Goal: Information Seeking & Learning: Learn about a topic

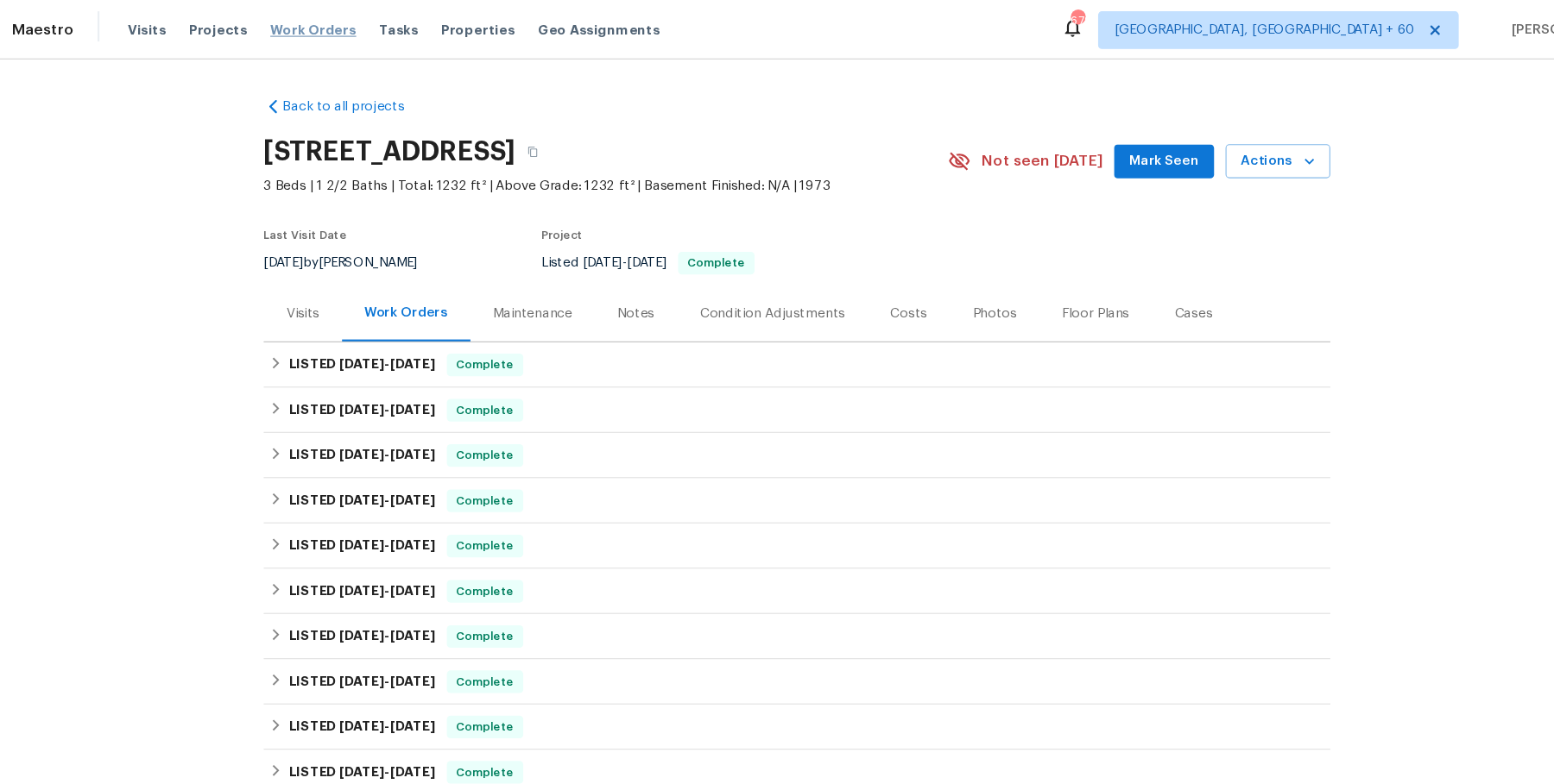
click at [344, 33] on span "Work Orders" at bounding box center [334, 27] width 79 height 17
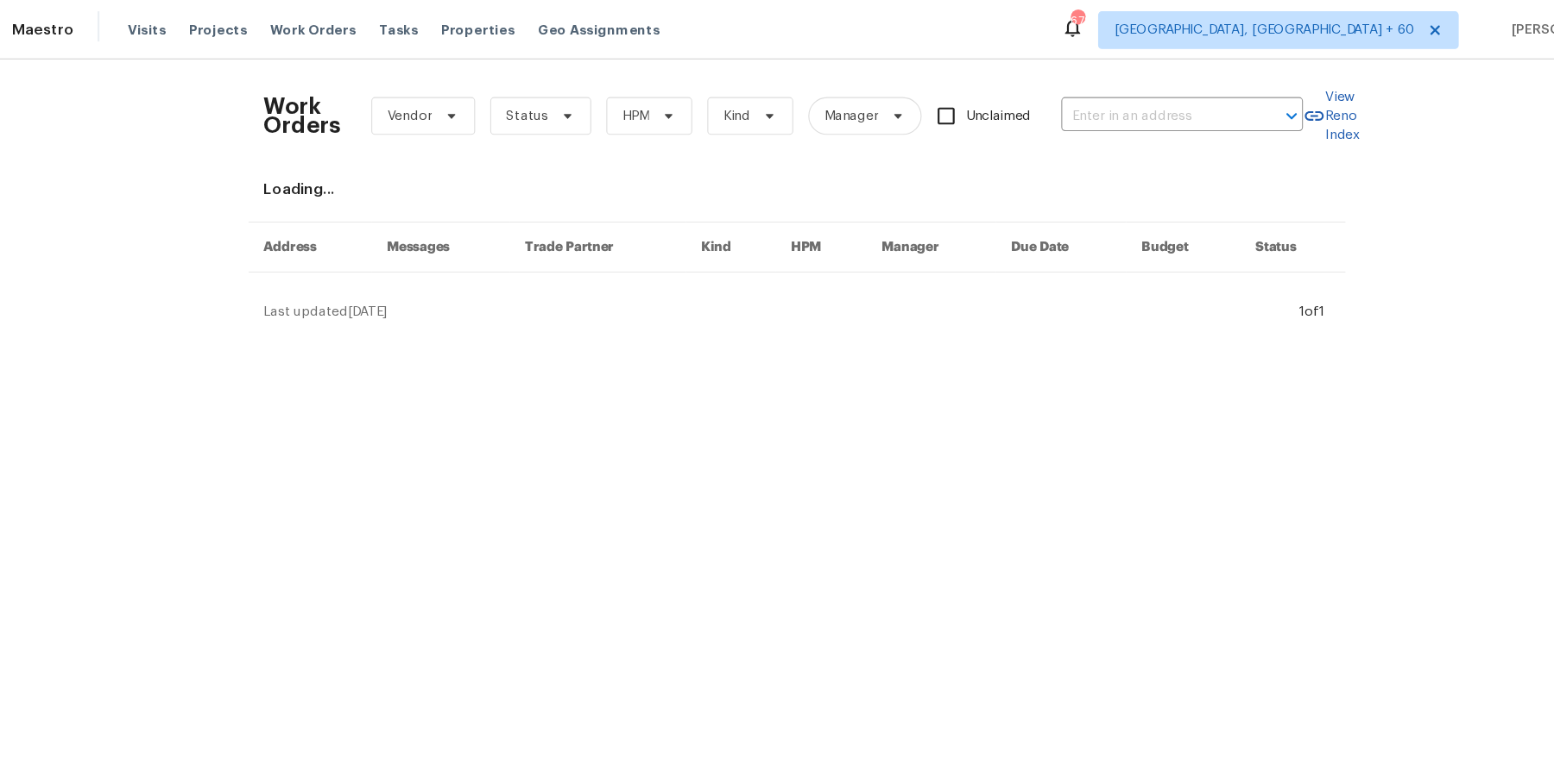
click at [1073, 119] on div "Work Orders Vendor Status HPM Kind Manager Unclaimed ​" at bounding box center [764, 105] width 950 height 76
click at [1080, 111] on input "text" at bounding box center [1105, 106] width 172 height 27
paste input "1616 Briarstone Way Indianapolis, IN 46227"
type input "1616 Briarstone Way Indianapolis, IN 46227"
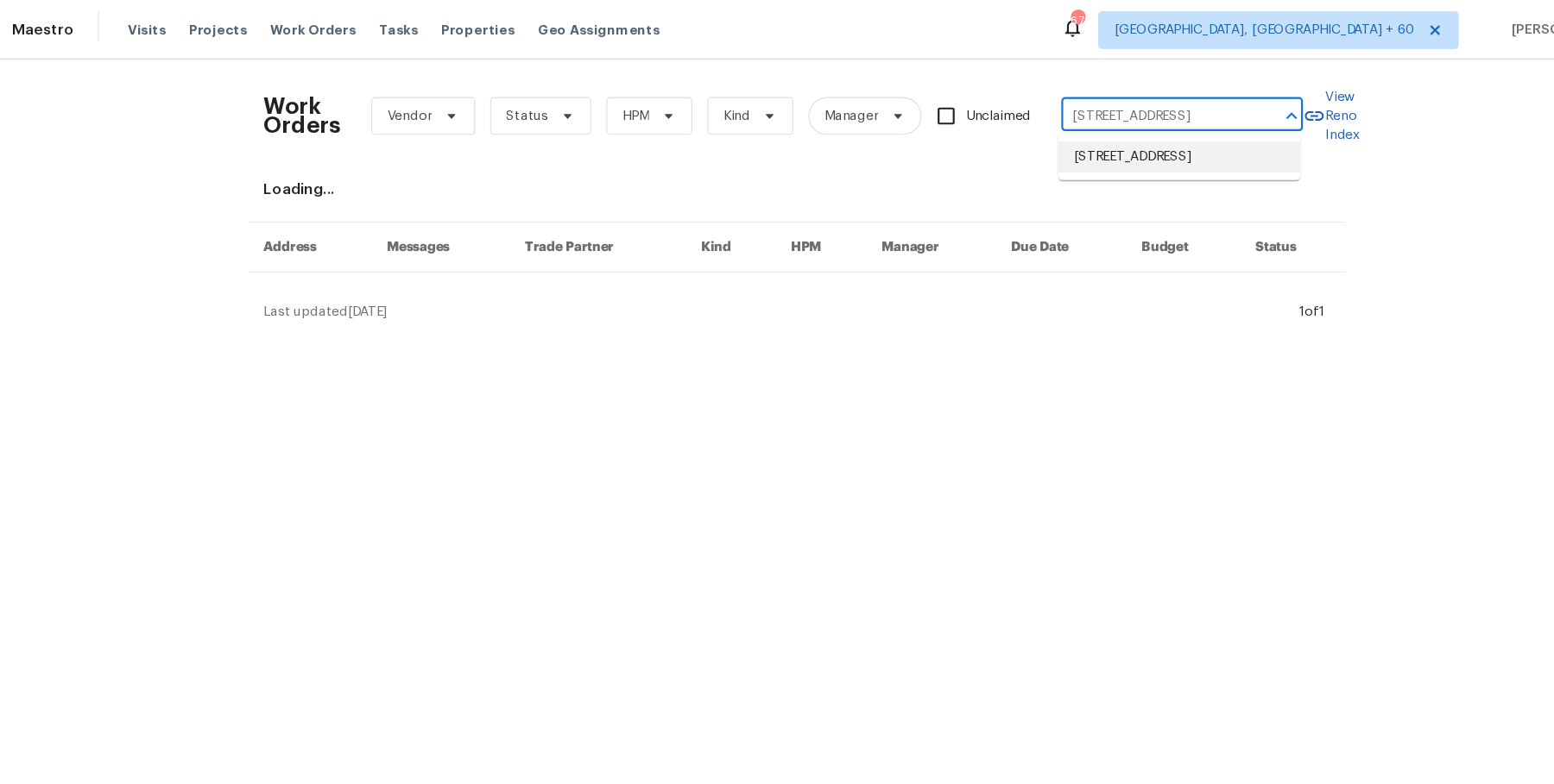
click at [1101, 147] on li "1616 Briarstone Way, Indianapolis, IN 46227" at bounding box center [1126, 143] width 221 height 28
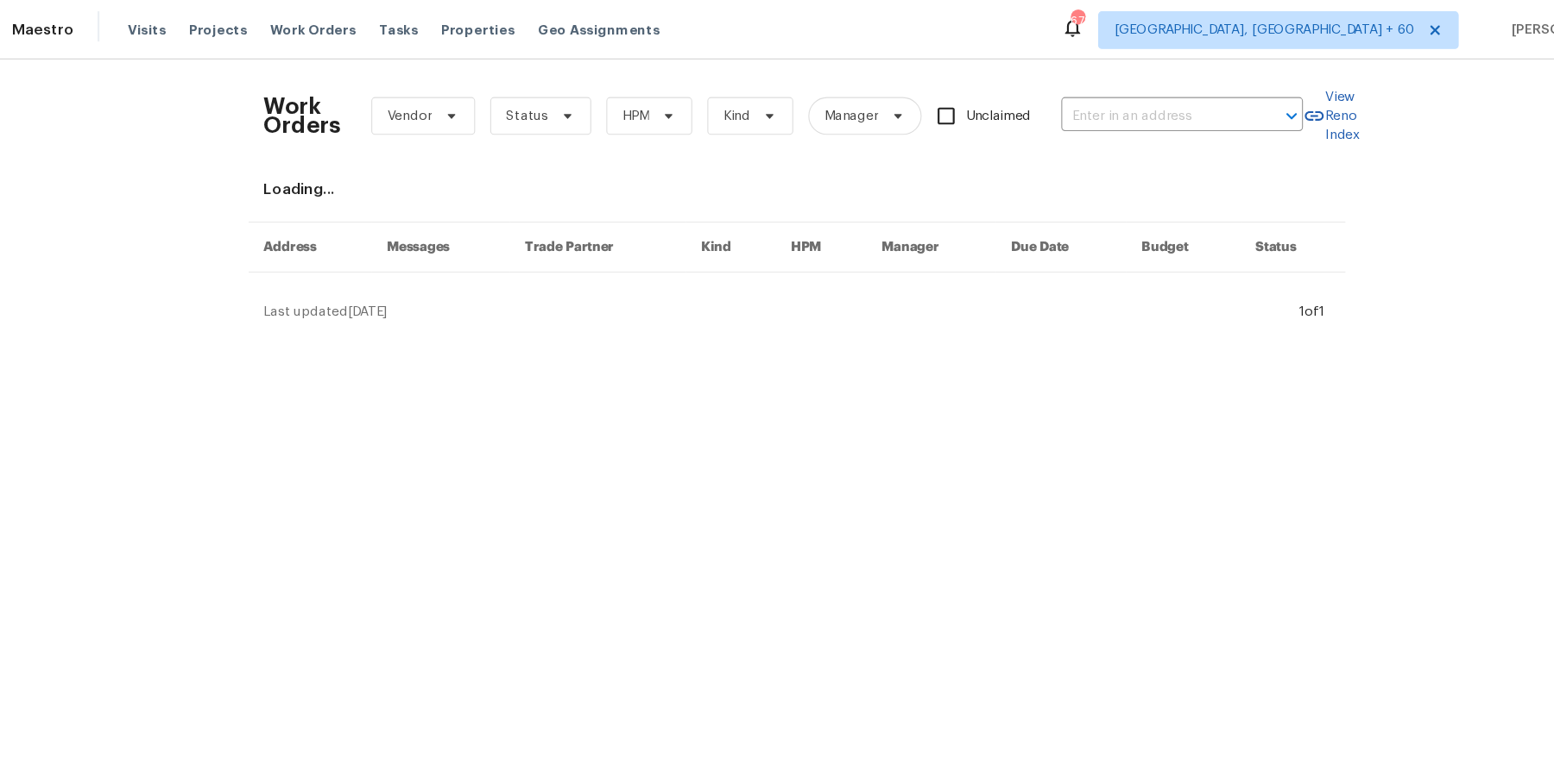
type input "1616 Briarstone Way, Indianapolis, IN 46227"
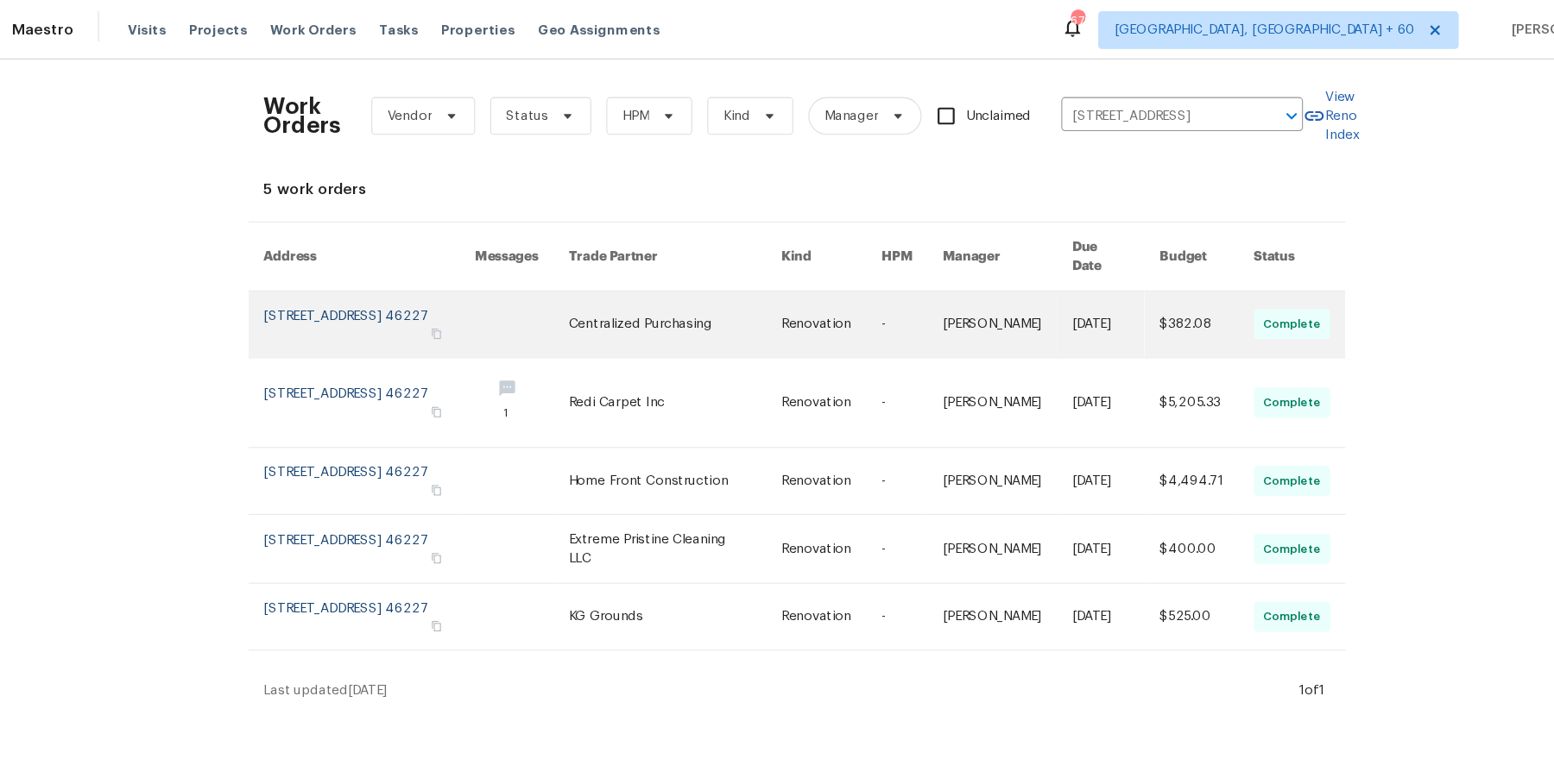
click at [993, 280] on link at bounding box center [969, 297] width 118 height 60
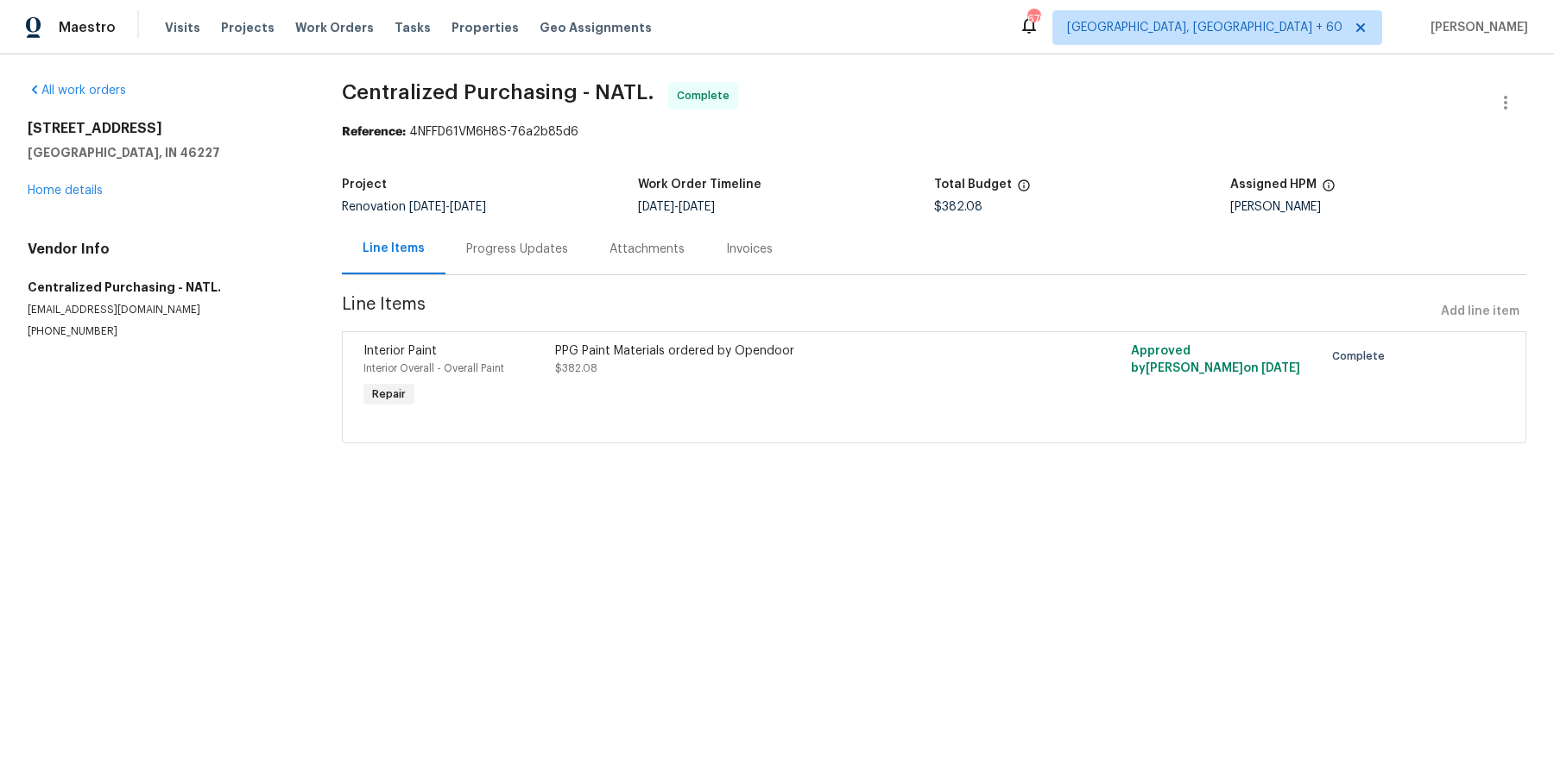
click at [88, 202] on div "All work orders 1616 Briarstone Way Indianapolis, IN 46227 Home details Vendor …" at bounding box center [164, 211] width 273 height 257
click at [89, 196] on div "1616 Briarstone Way Indianapolis, IN 46227 Home details" at bounding box center [164, 159] width 273 height 80
click at [96, 183] on div "1616 Briarstone Way Indianapolis, IN 46227 Home details" at bounding box center [164, 159] width 273 height 80
click at [93, 190] on link "Home details" at bounding box center [65, 191] width 75 height 12
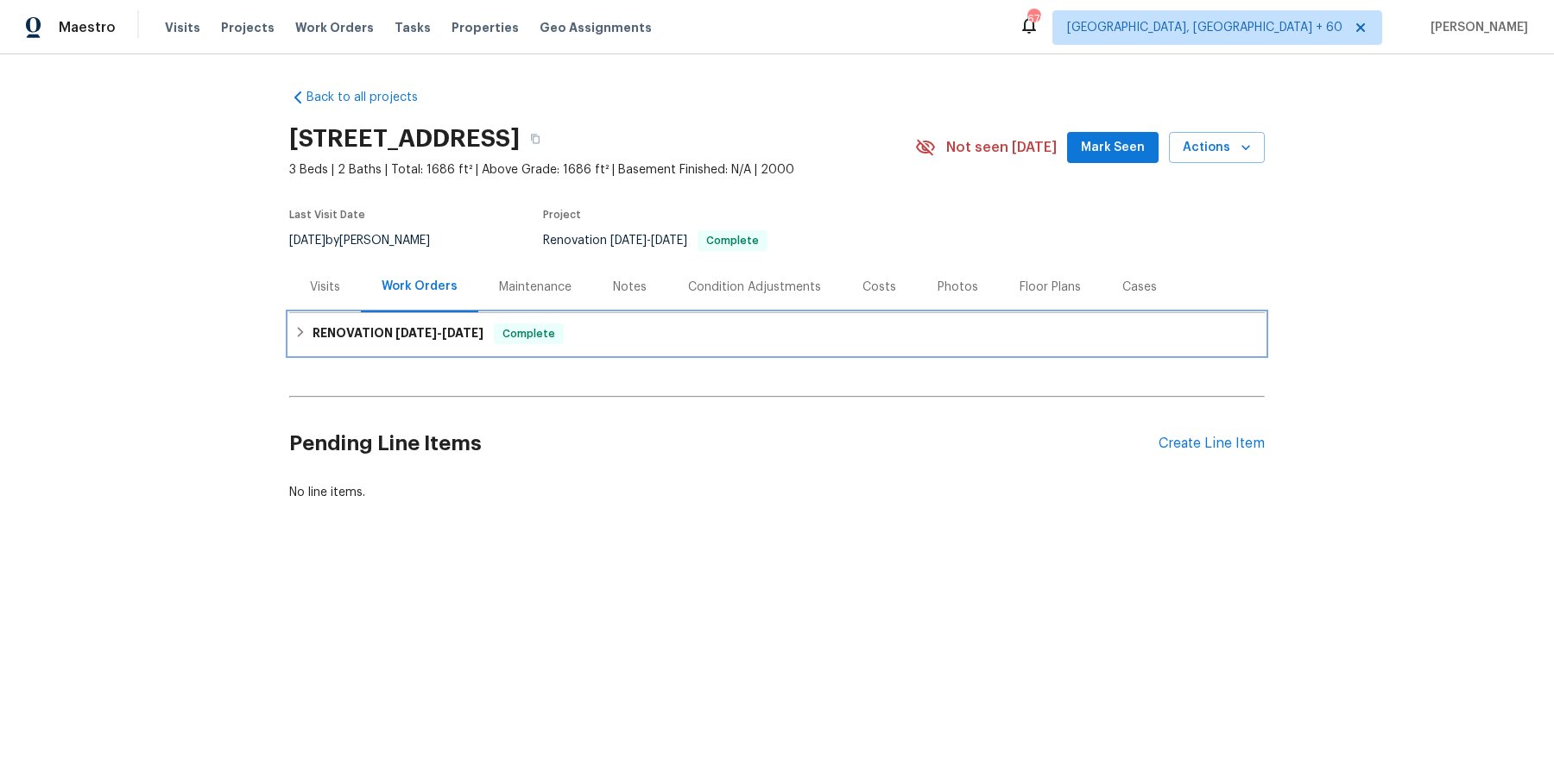
click at [531, 351] on div "RENOVATION 9/5/25 - 9/12/25 Complete" at bounding box center [777, 333] width 976 height 41
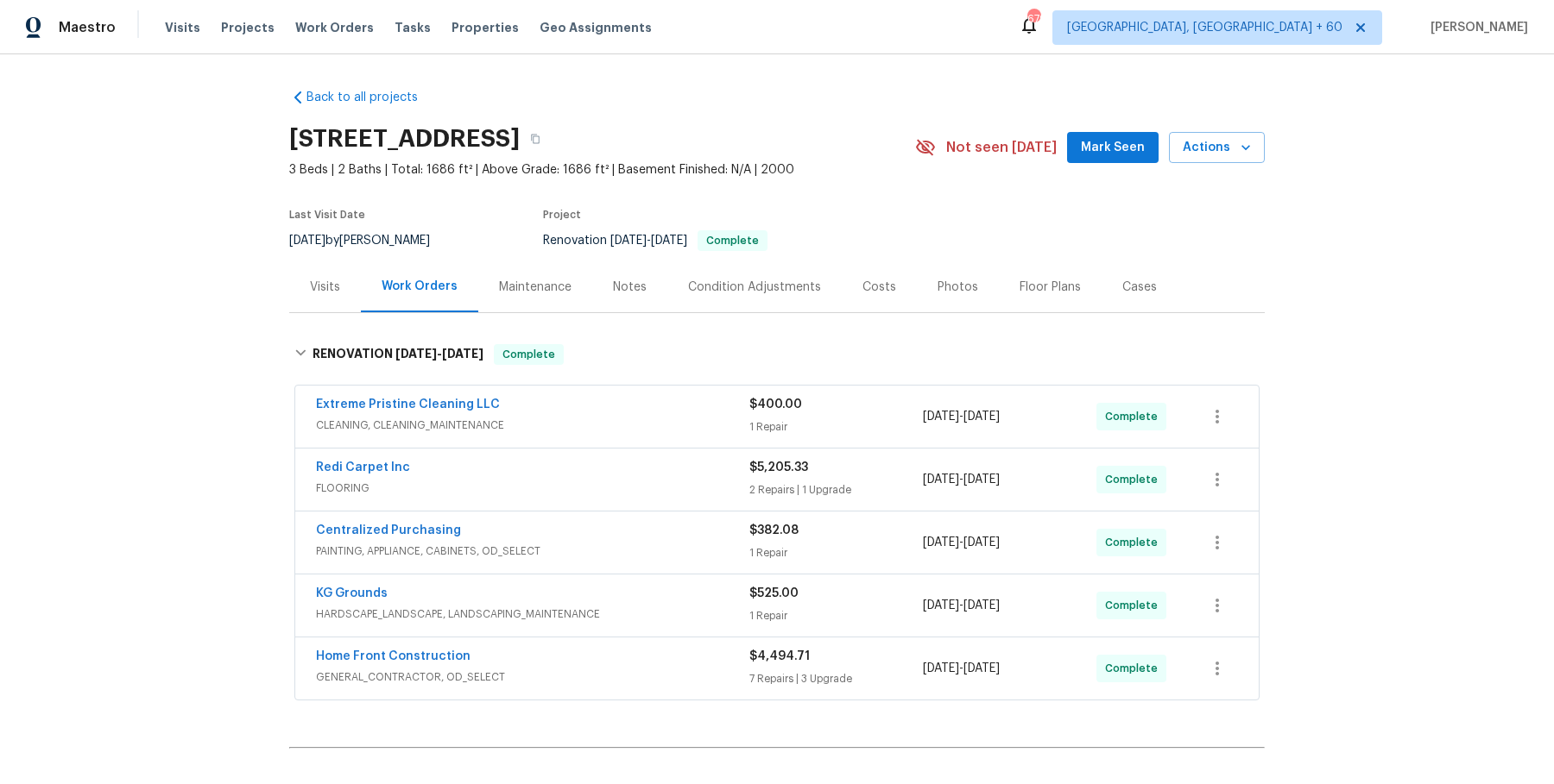
click at [539, 402] on div "Extreme Pristine Cleaning LLC" at bounding box center [532, 406] width 433 height 21
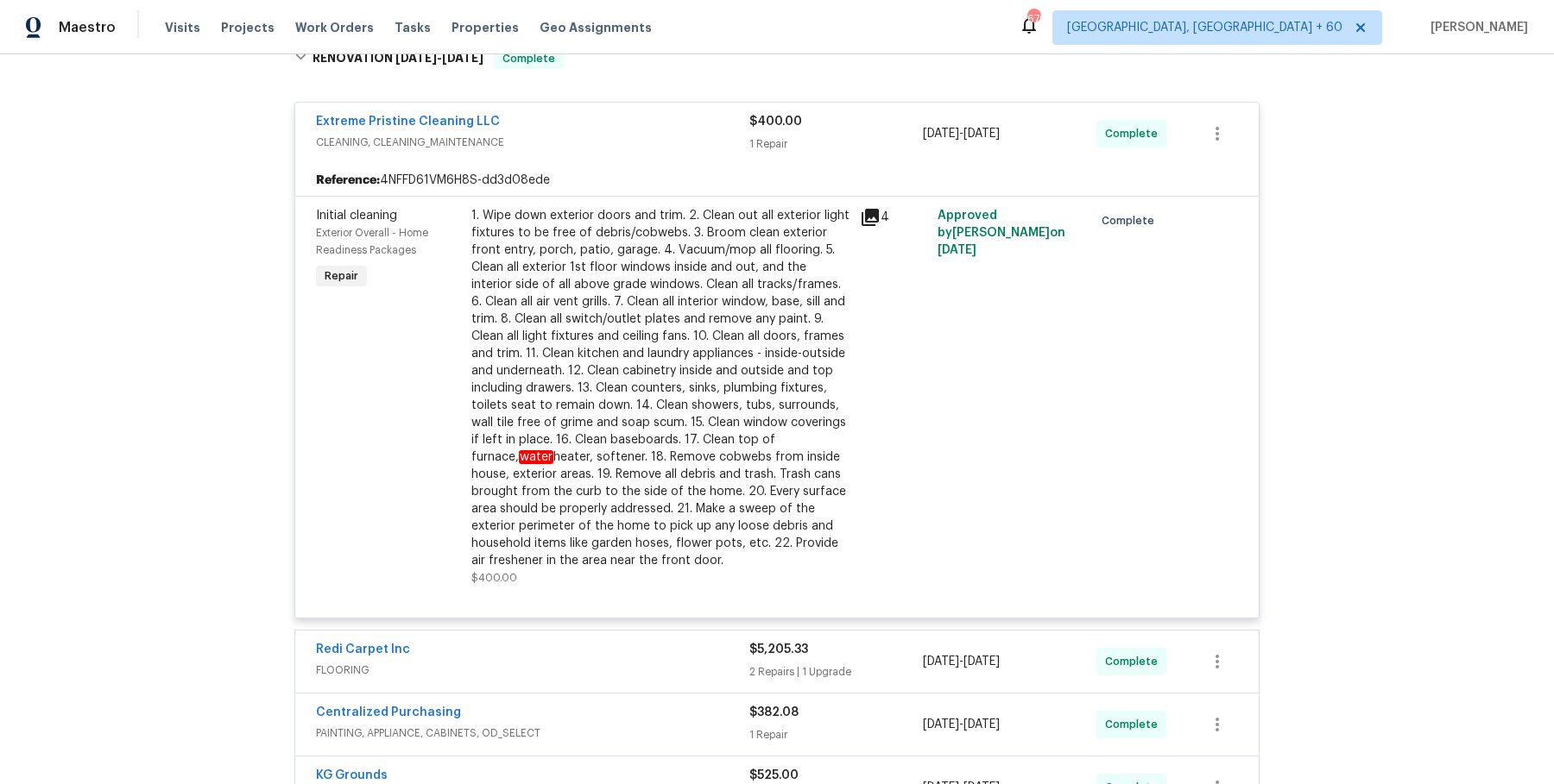
scroll to position [297, 0]
click at [616, 621] on div "Extreme Pristine Cleaning LLC CLEANING, CLEANING_MAINTENANCE $400.00 1 Repair 9…" at bounding box center [776, 485] width 965 height 793
click at [613, 637] on div "Redi Carpet Inc FLOORING $5,205.33 2 Repairs | 1 Upgrade 9/12/2025 - 9/12/2025 …" at bounding box center [776, 661] width 963 height 62
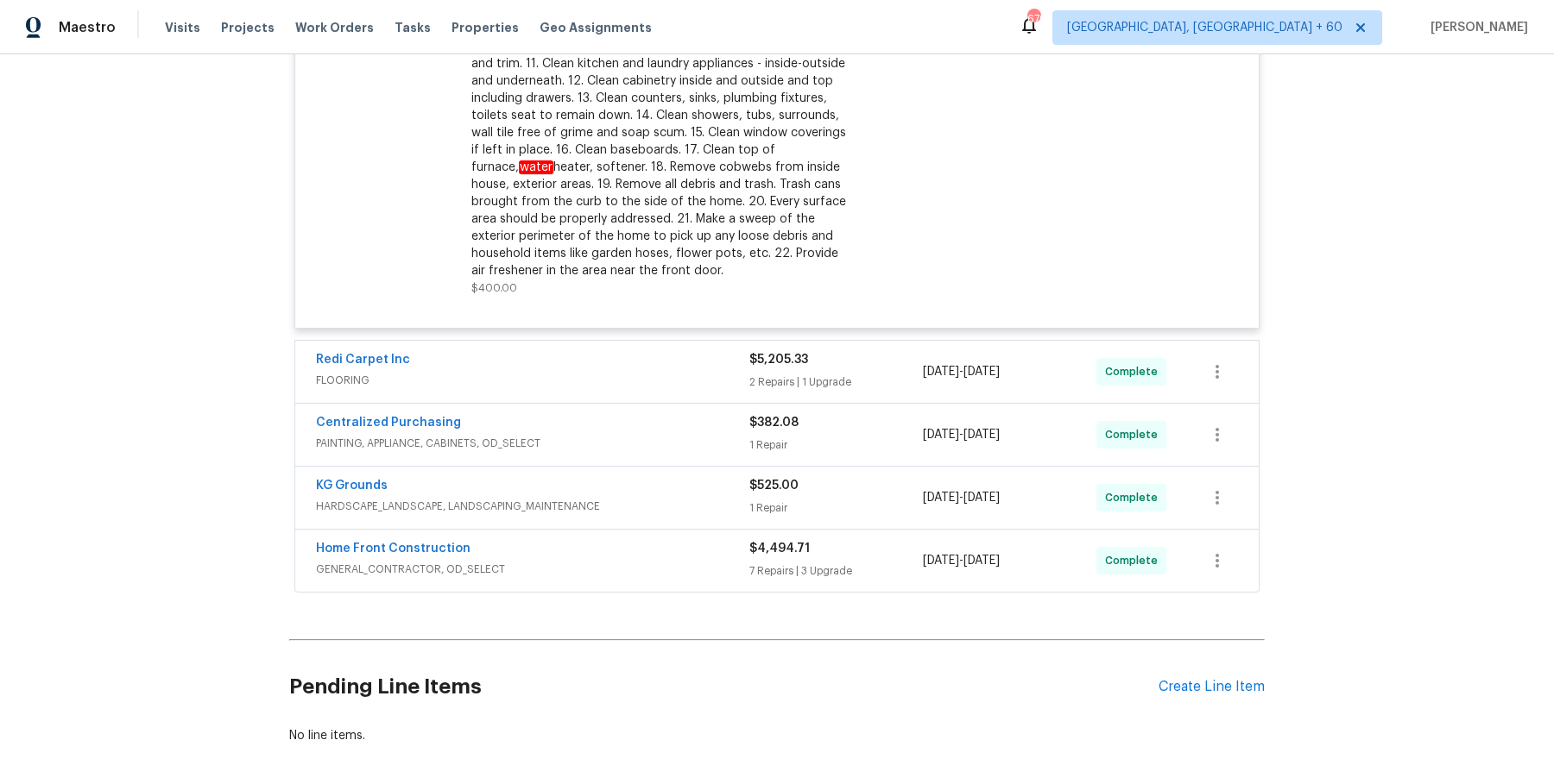
scroll to position [587, 0]
click at [713, 375] on span "FLOORING" at bounding box center [532, 379] width 433 height 17
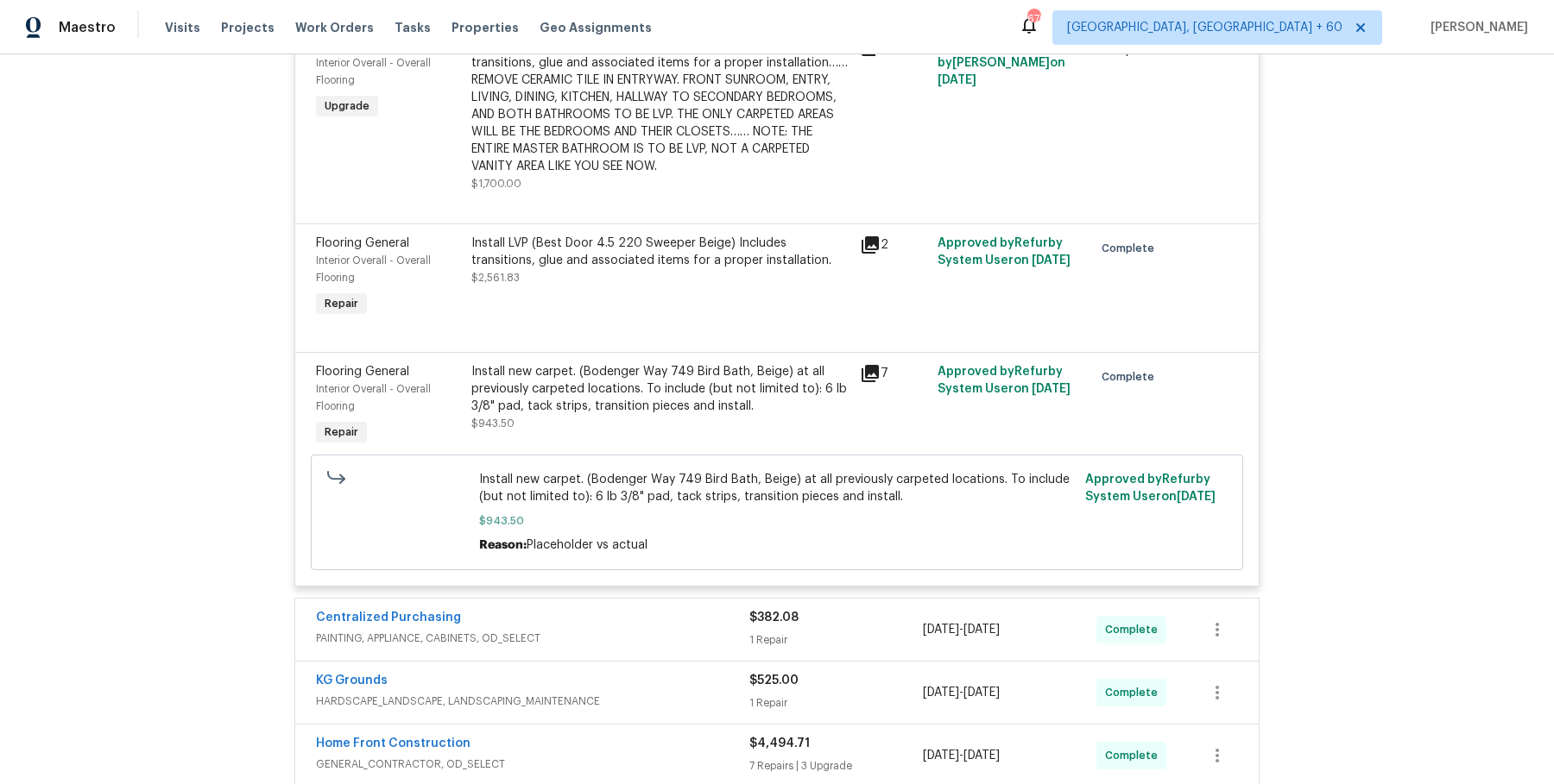
scroll to position [1264, 0]
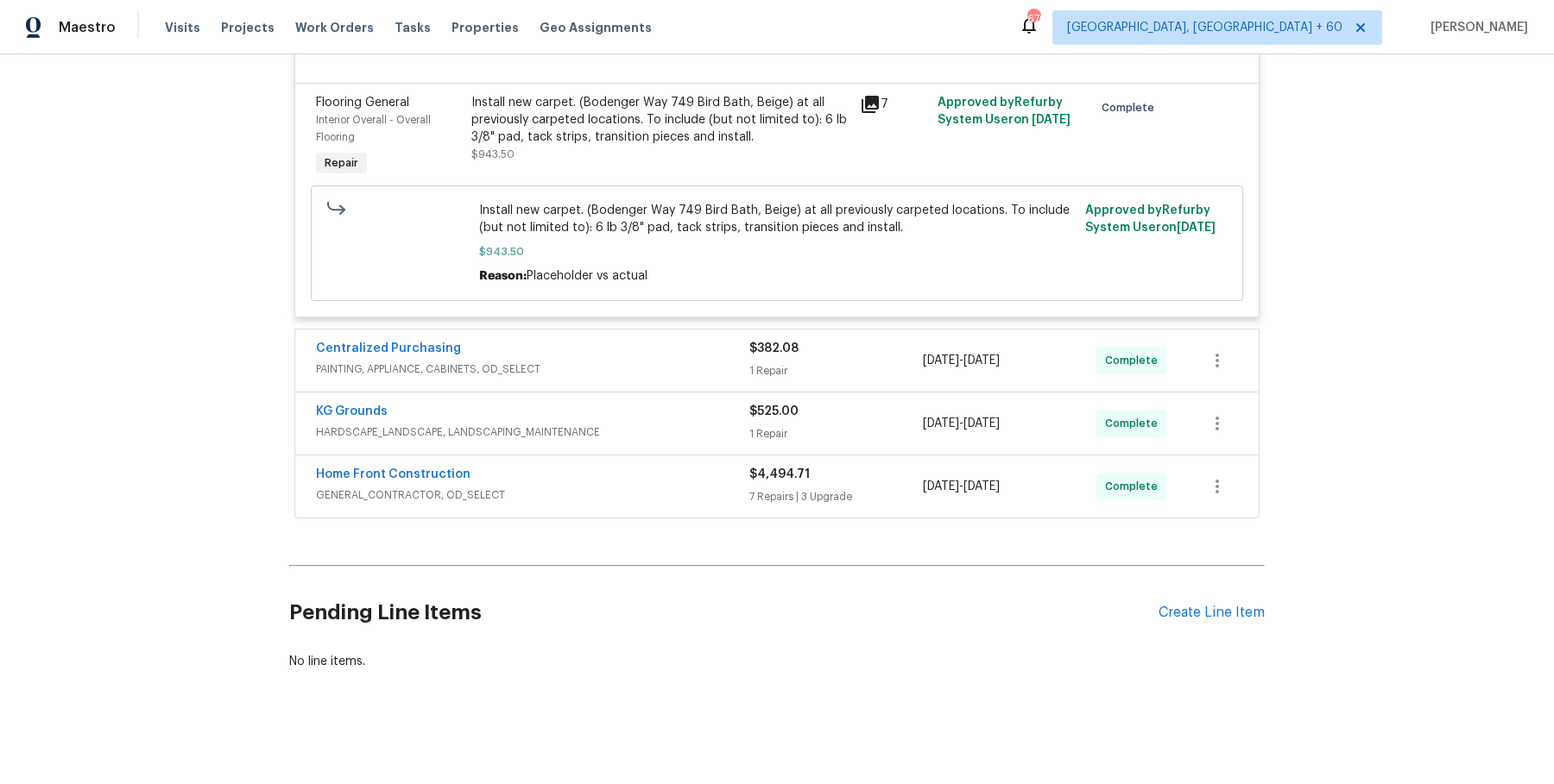
click at [716, 352] on div "Centralized Purchasing" at bounding box center [532, 350] width 433 height 21
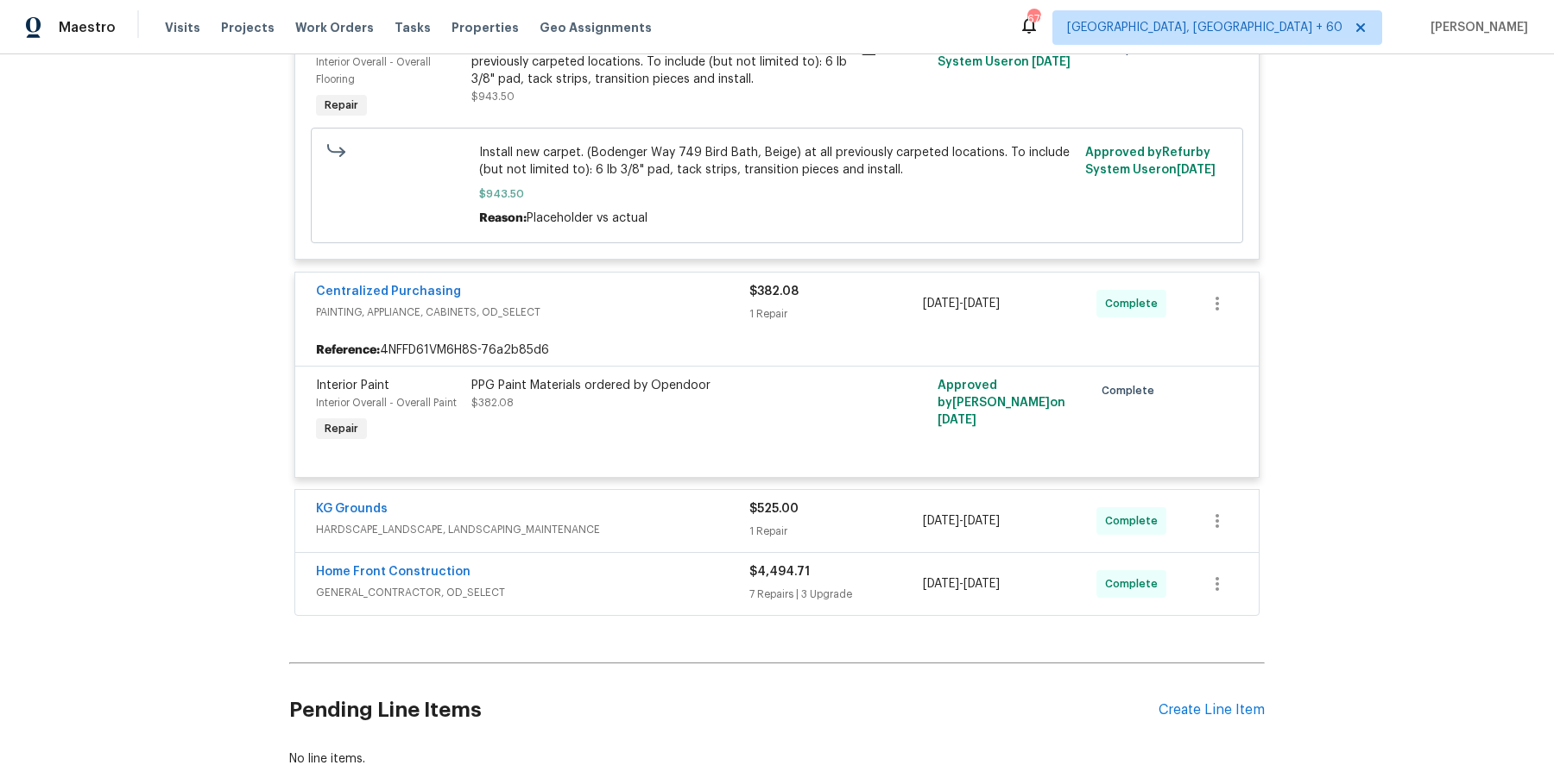
click at [700, 526] on span "HARDSCAPE_LANDSCAPE, LANDSCAPING_MAINTENANCE" at bounding box center [532, 529] width 433 height 17
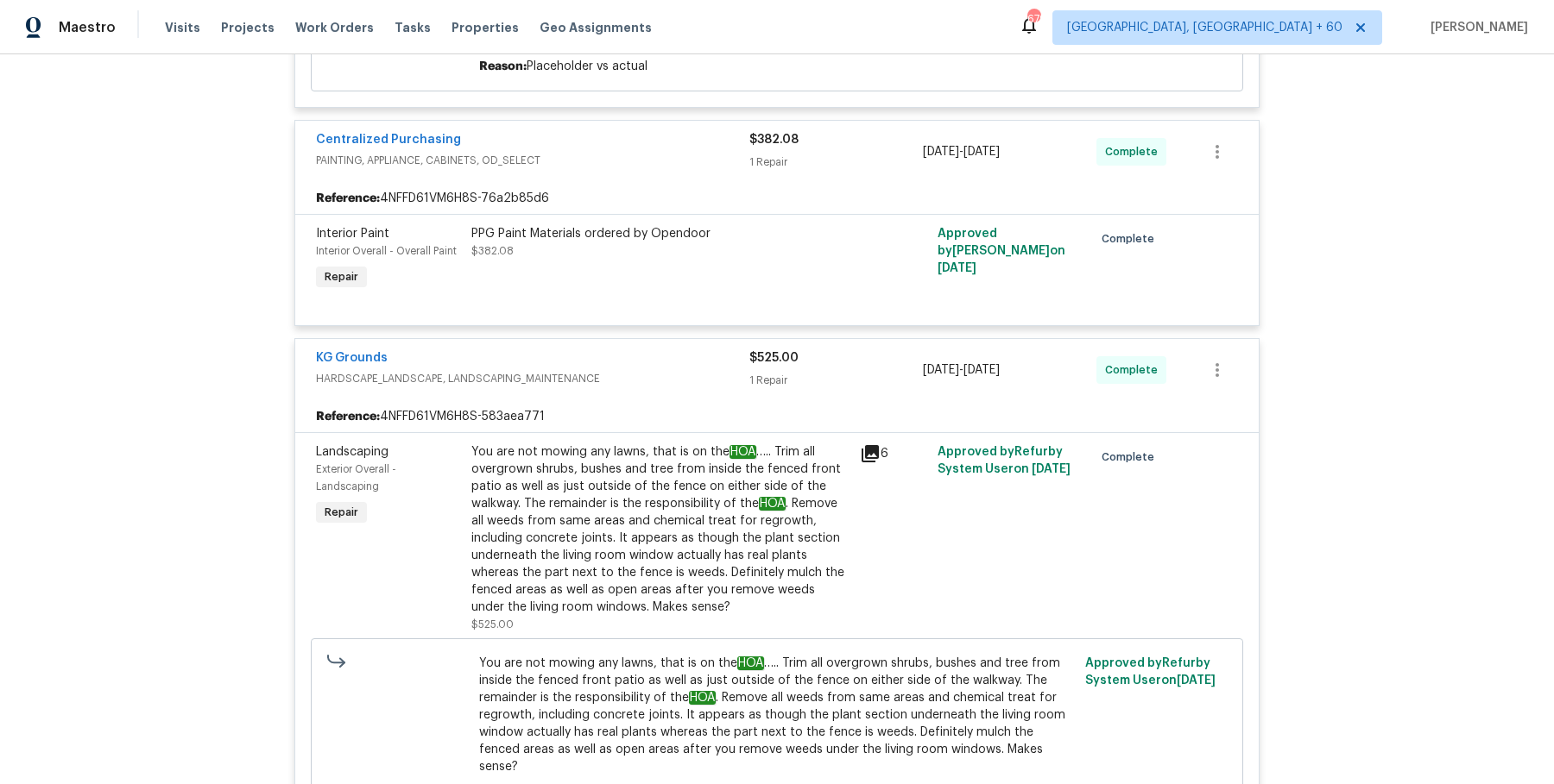
scroll to position [1871, 0]
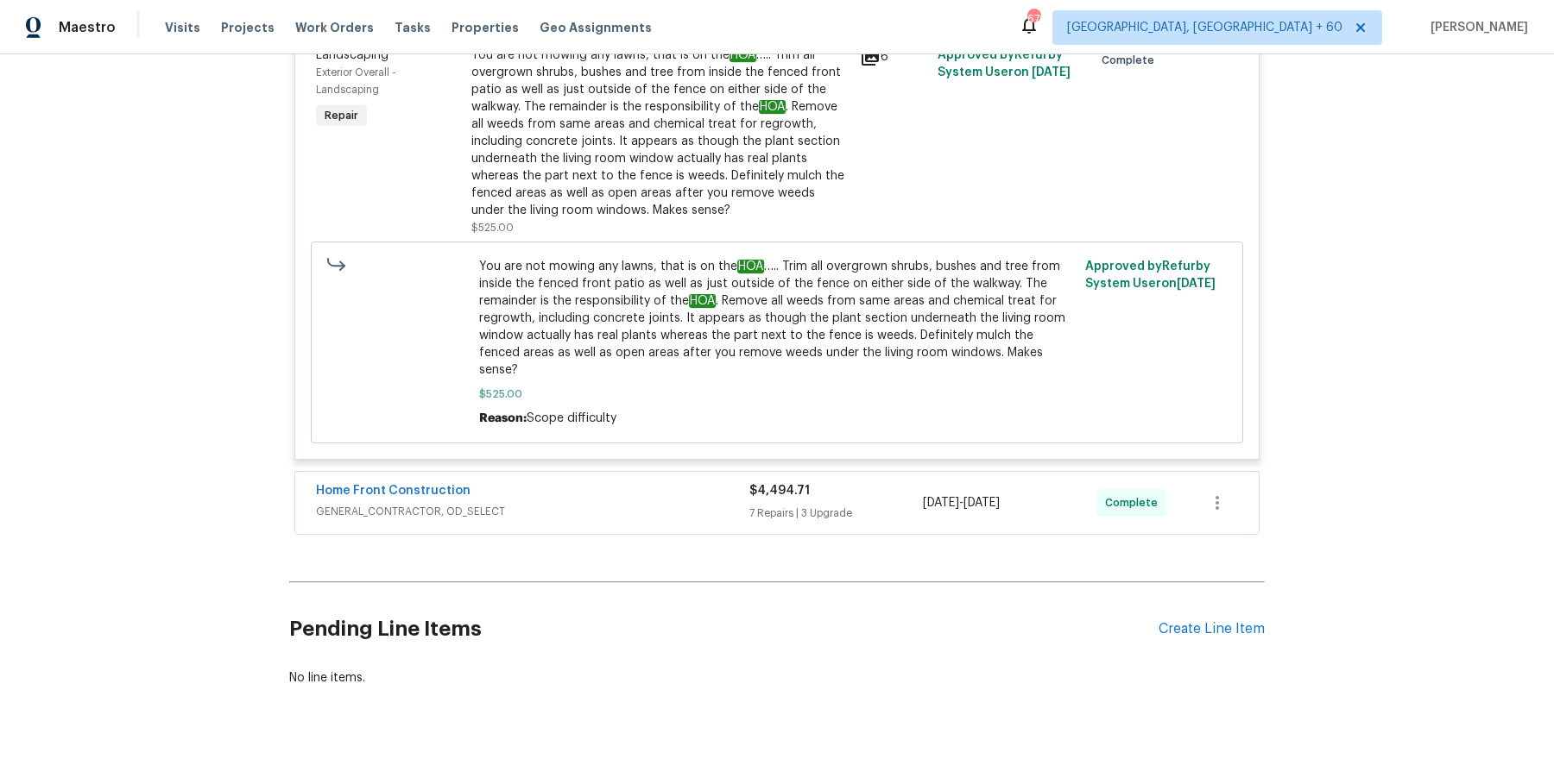
click at [713, 483] on div "Home Front Construction" at bounding box center [532, 493] width 433 height 21
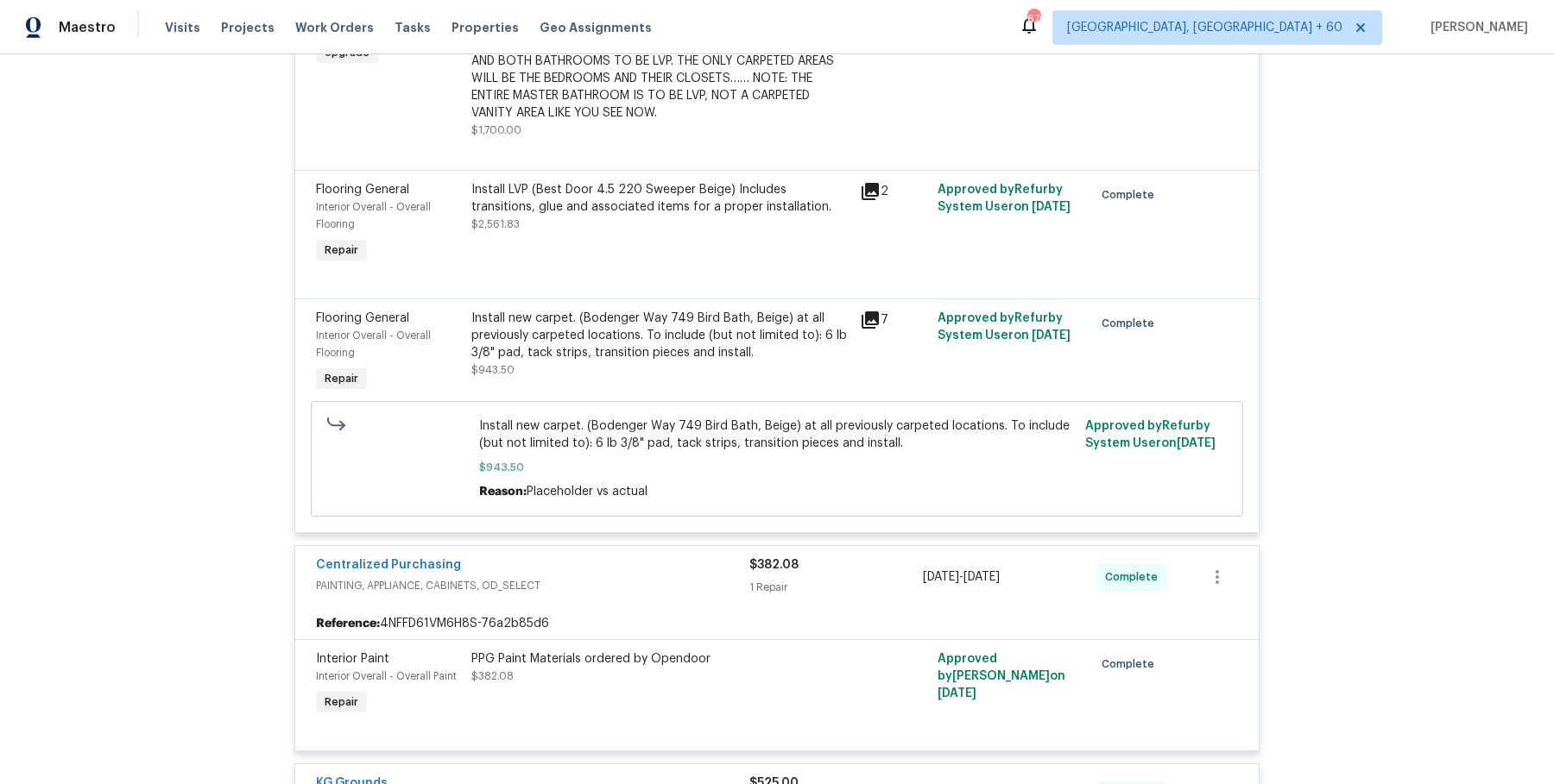
scroll to position [0, 0]
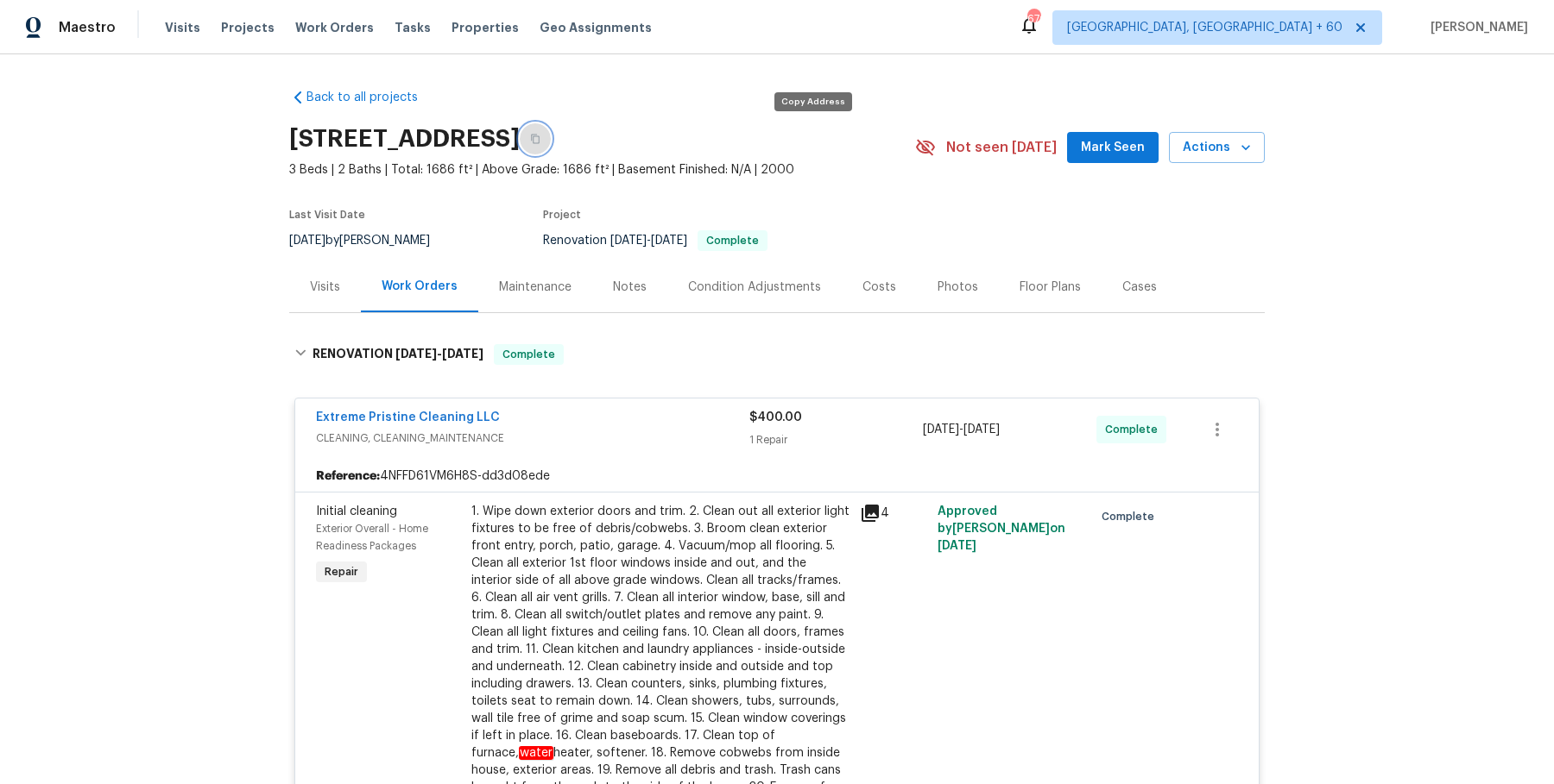
click at [551, 140] on button "button" at bounding box center [535, 139] width 31 height 31
click at [541, 134] on icon "button" at bounding box center [534, 138] width 10 height 10
click at [551, 126] on button "button" at bounding box center [535, 139] width 31 height 31
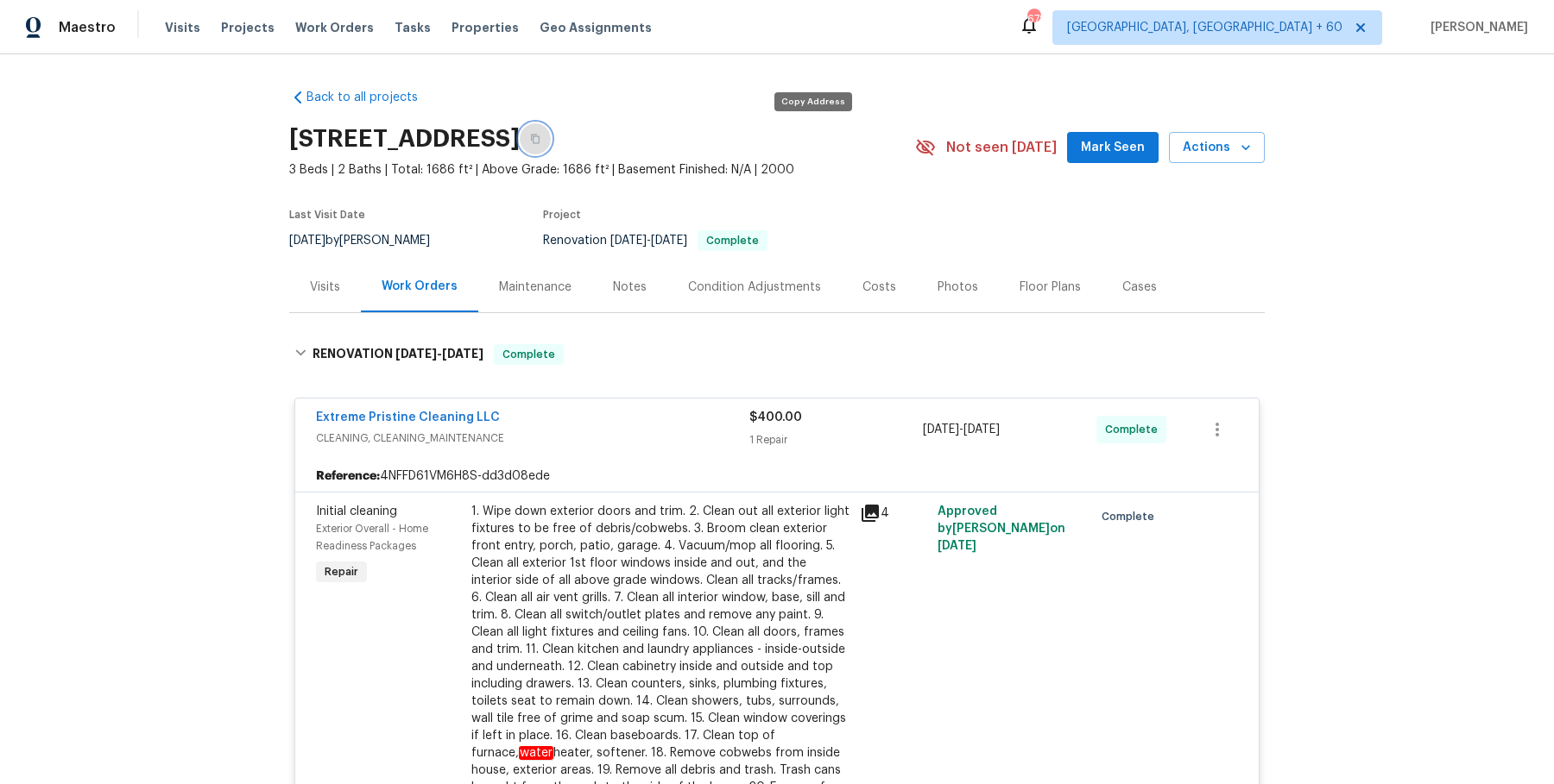
click at [551, 127] on button "button" at bounding box center [535, 139] width 31 height 31
click at [551, 143] on button "button" at bounding box center [535, 139] width 31 height 31
click at [551, 151] on button "button" at bounding box center [535, 139] width 31 height 31
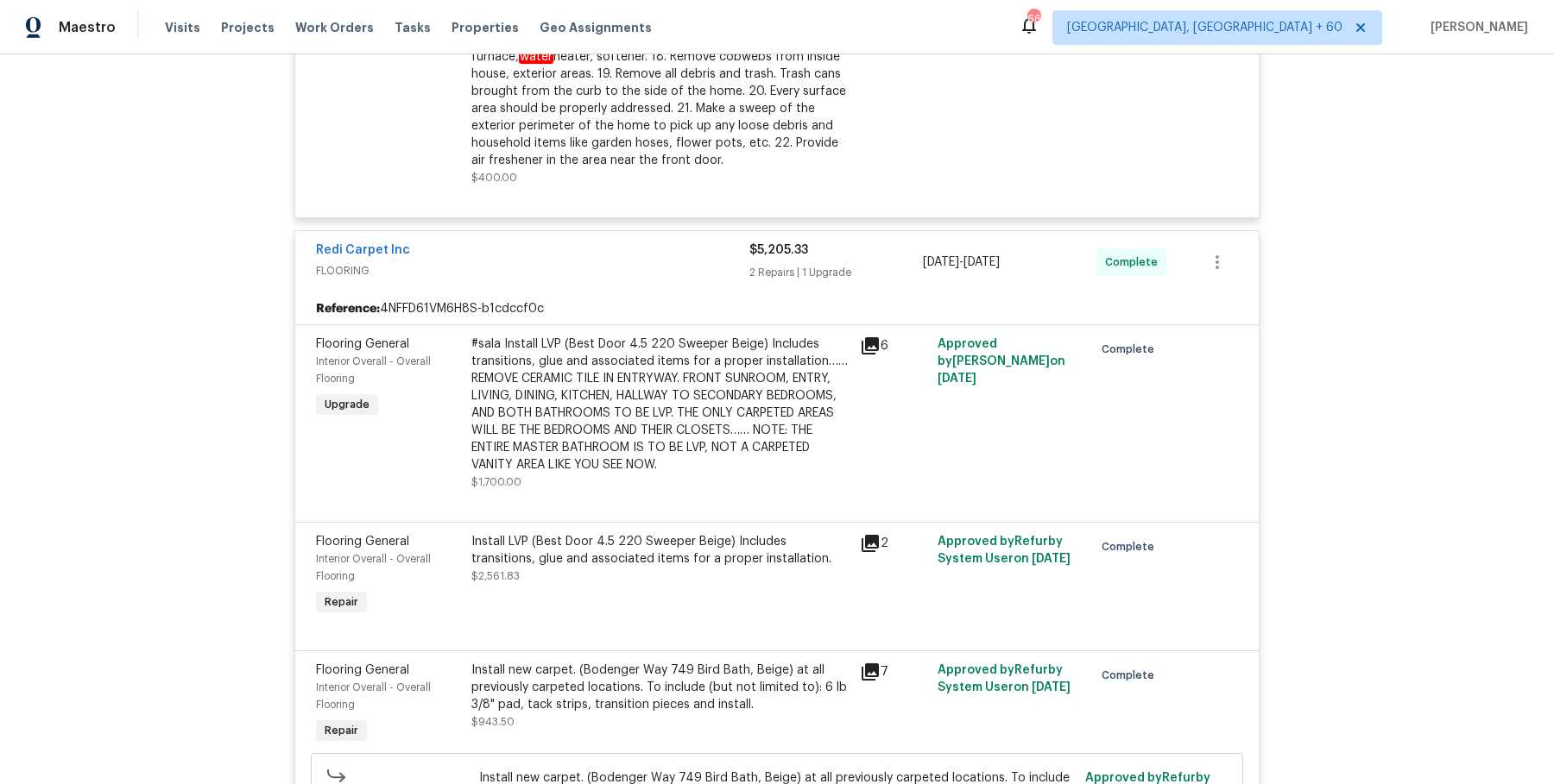
scroll to position [697, 0]
click at [718, 351] on div "#sala Install LVP (Best Door 4.5 220 Sweeper Beige) Includes transitions, glue …" at bounding box center [660, 404] width 378 height 138
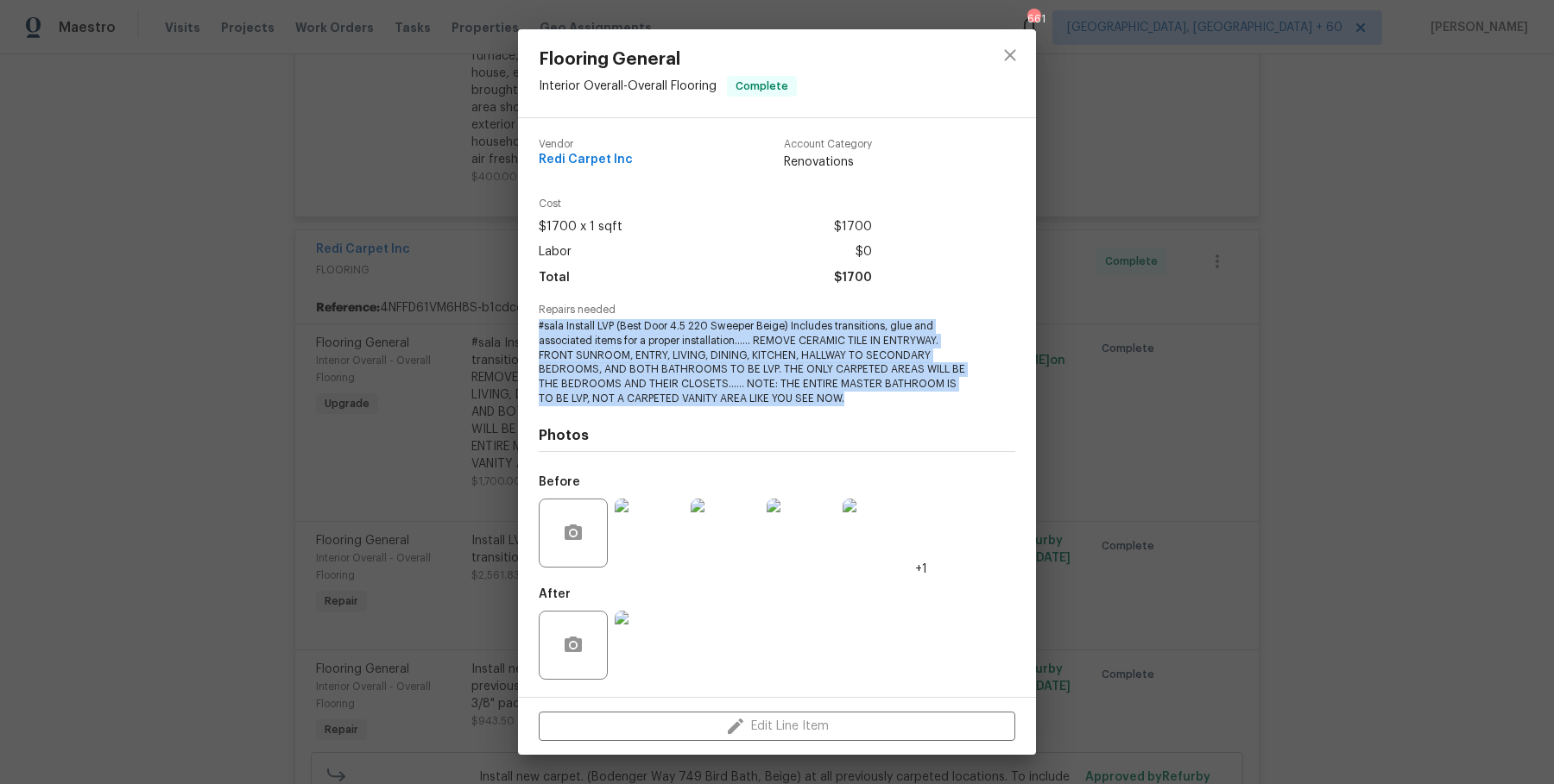
drag, startPoint x: 540, startPoint y: 330, endPoint x: 853, endPoint y: 405, distance: 321.9
click at [853, 405] on span "#sala Install LVP (Best Door 4.5 220 Sweeper Beige) Includes transitions, glue …" at bounding box center [753, 363] width 429 height 87
copy span "#sala Install LVP (Best Door 4.5 220 Sweeper Beige) Includes transitions, glue …"
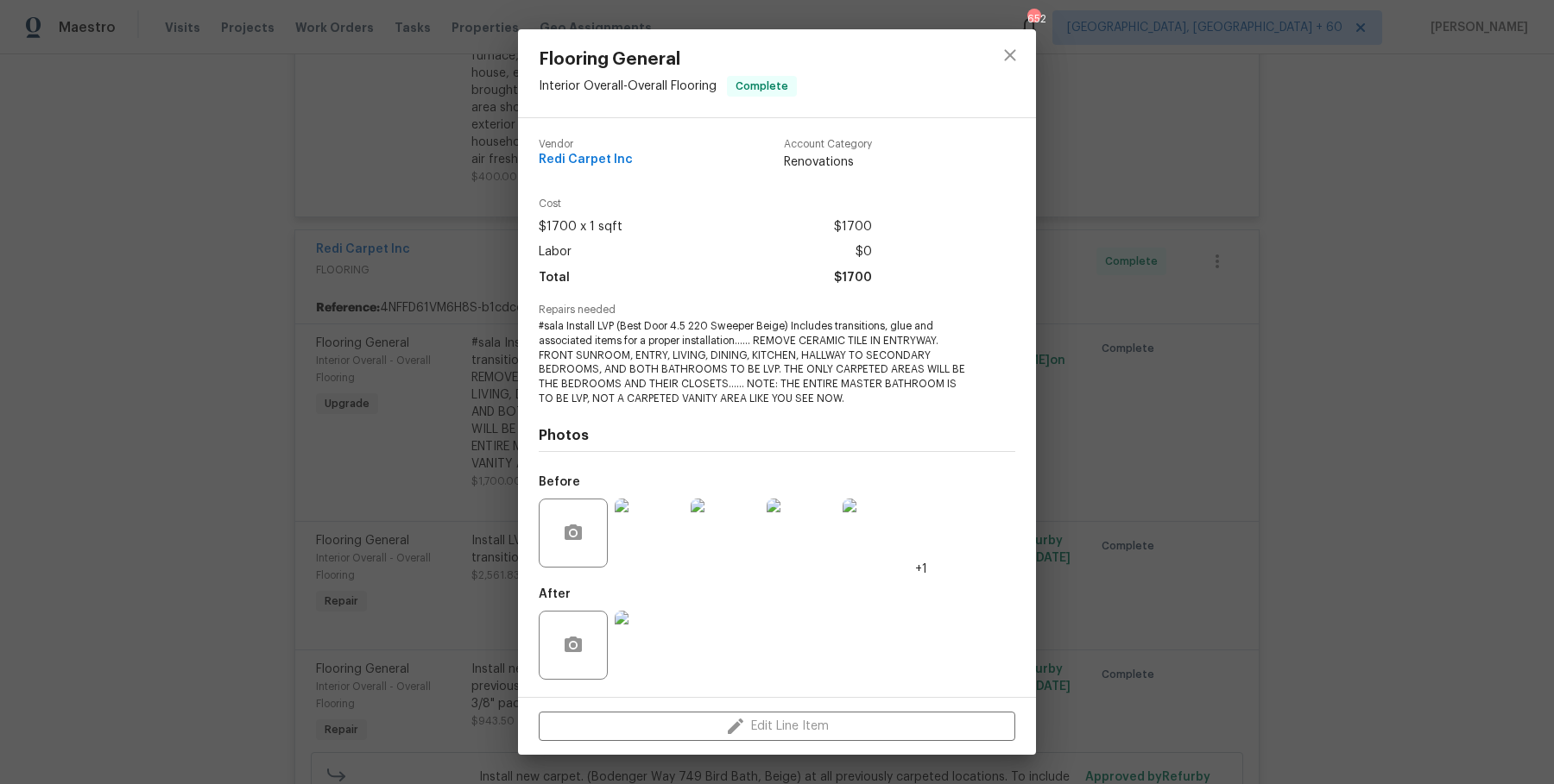
click at [859, 373] on span "#sala Install LVP (Best Door 4.5 220 Sweeper Beige) Includes transitions, glue …" at bounding box center [753, 363] width 429 height 87
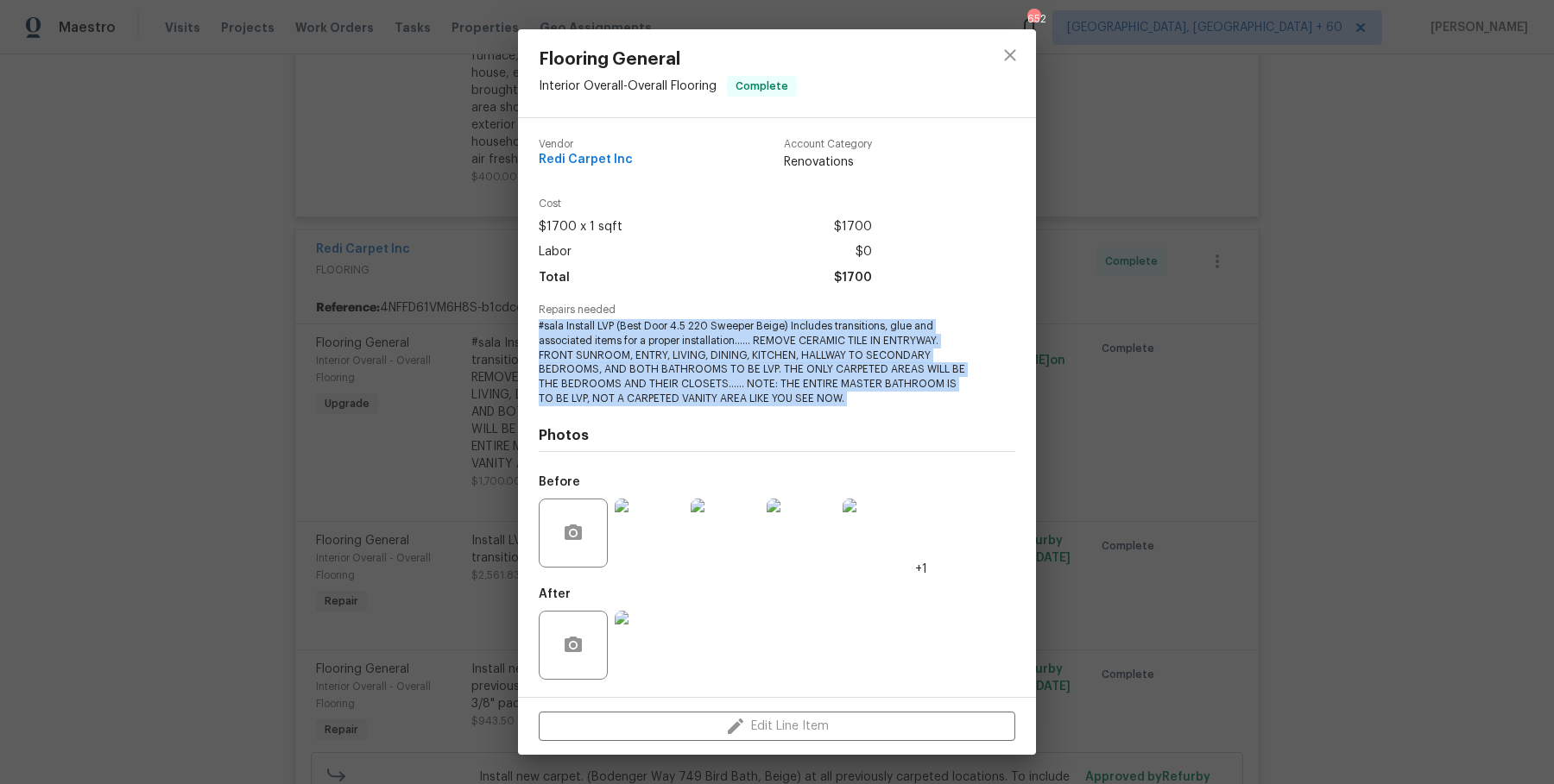
drag, startPoint x: 533, startPoint y: 320, endPoint x: 839, endPoint y: 419, distance: 321.6
click at [839, 419] on div "Vendor Redi Carpet Inc Account Category Renovations Cost $1700 x 1 sqft $1700 L…" at bounding box center [776, 408] width 518 height 579
copy span "#sala Install LVP (Best Door 4.5 220 Sweeper Beige) Includes transitions, glue …"
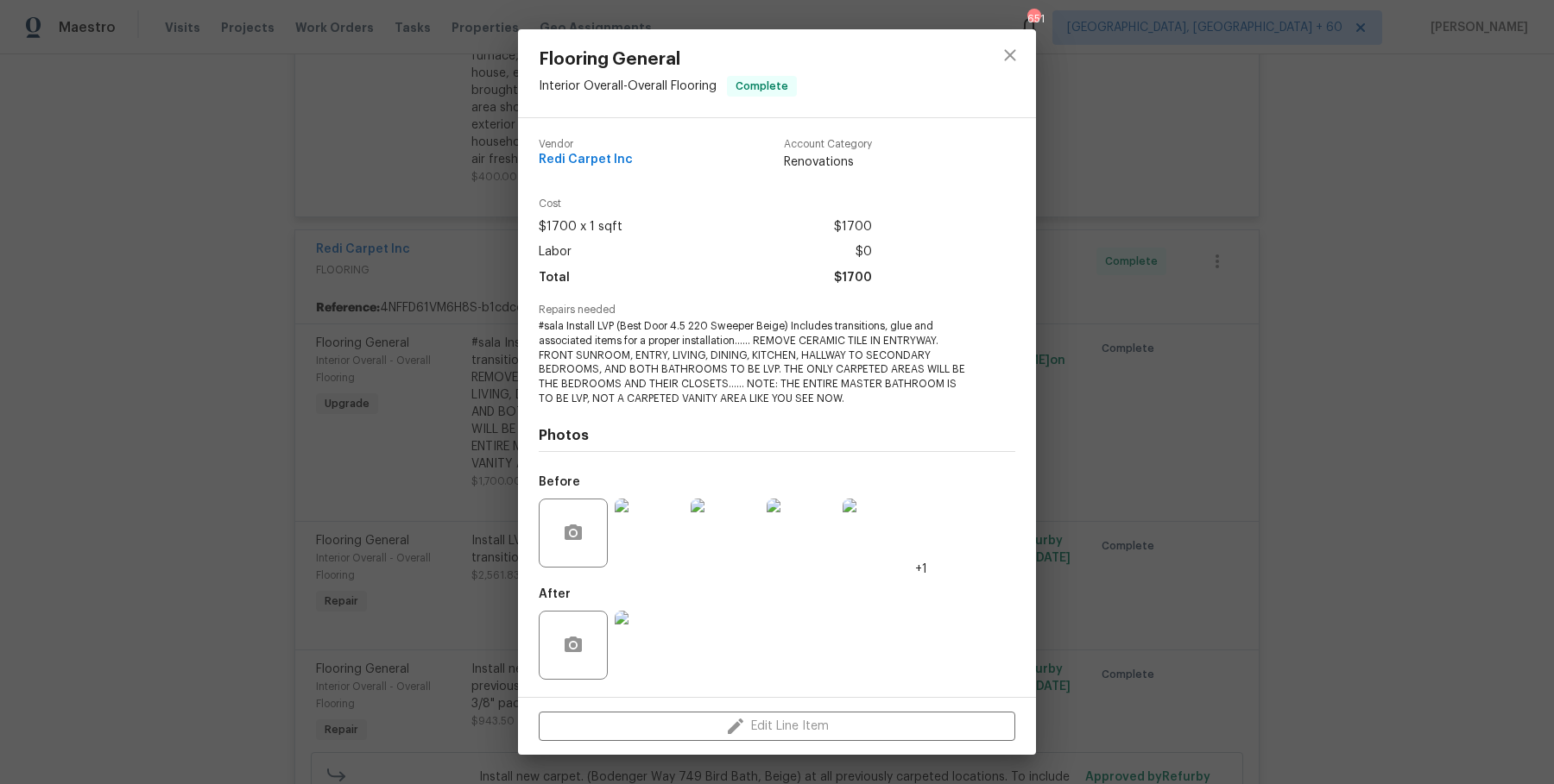
click at [1076, 318] on div "Flooring General Interior Overall - Overall Flooring Complete Vendor Redi Carpe…" at bounding box center [777, 392] width 1554 height 784
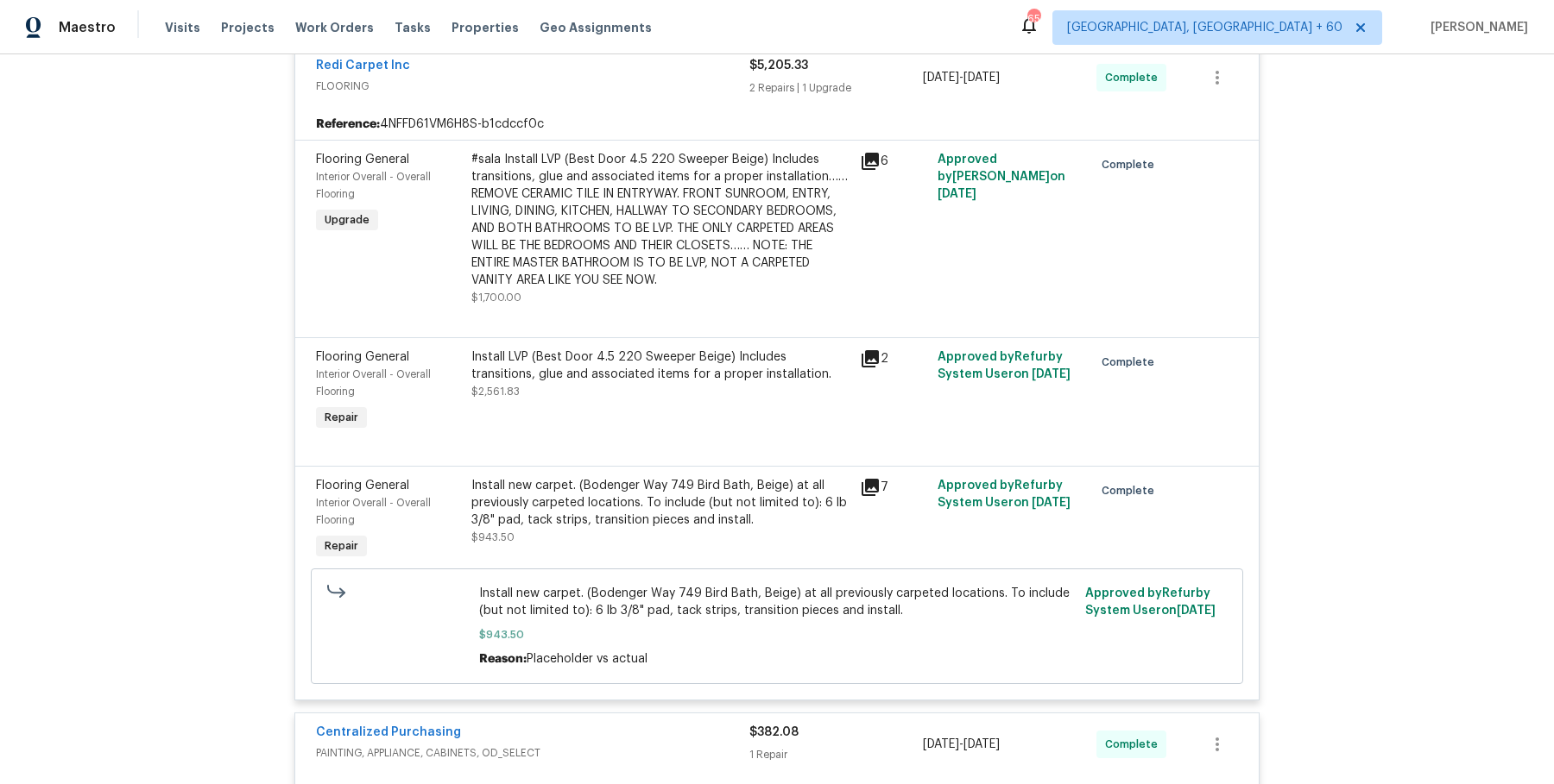
scroll to position [848, 0]
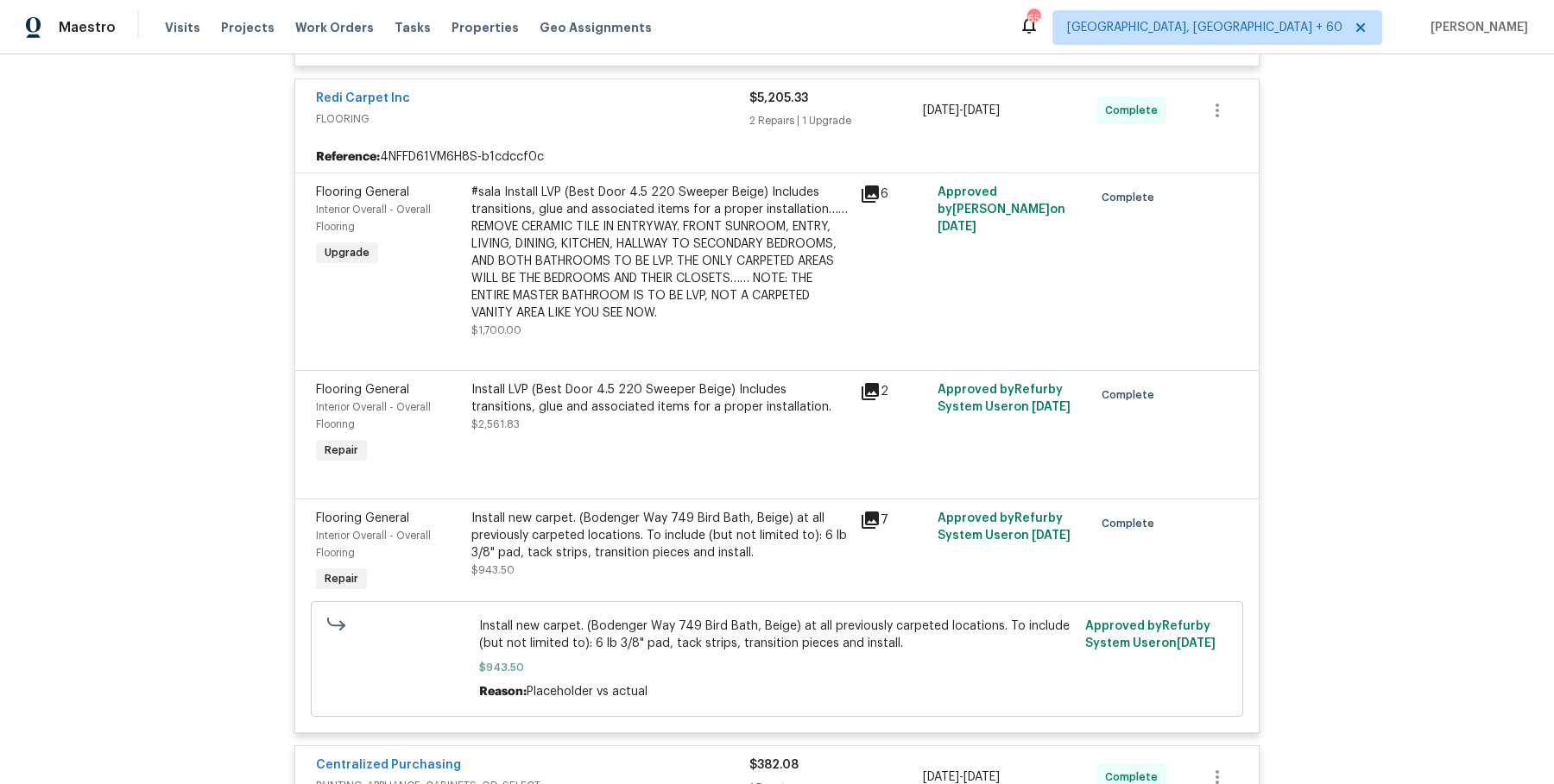
click at [713, 228] on div "#sala Install LVP (Best Door 4.5 220 Sweeper Beige) Includes transitions, glue …" at bounding box center [660, 253] width 378 height 138
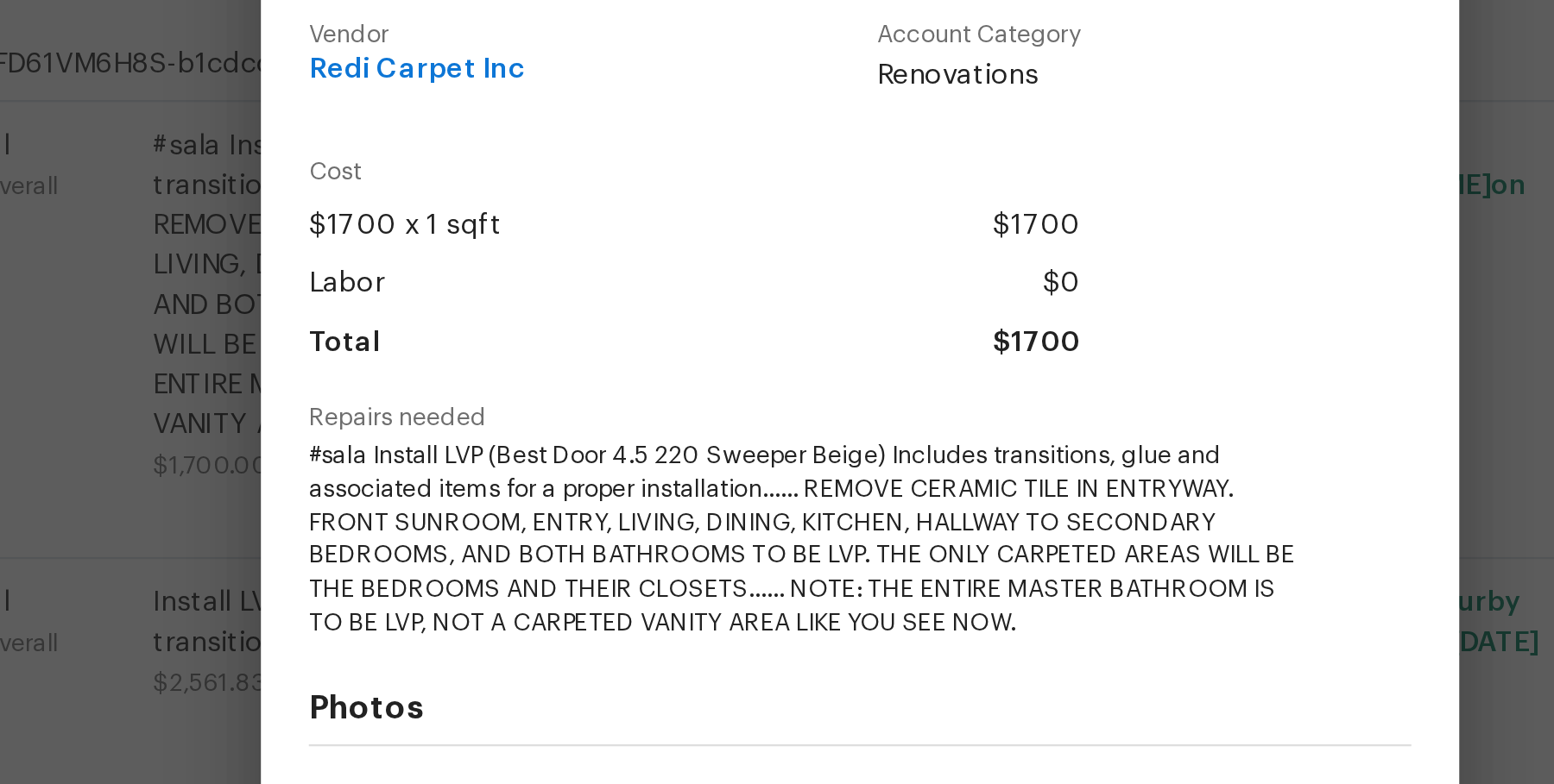
click at [443, 329] on div "Flooring General Interior Overall - Overall Flooring Complete Vendor Redi Carpe…" at bounding box center [777, 392] width 1554 height 784
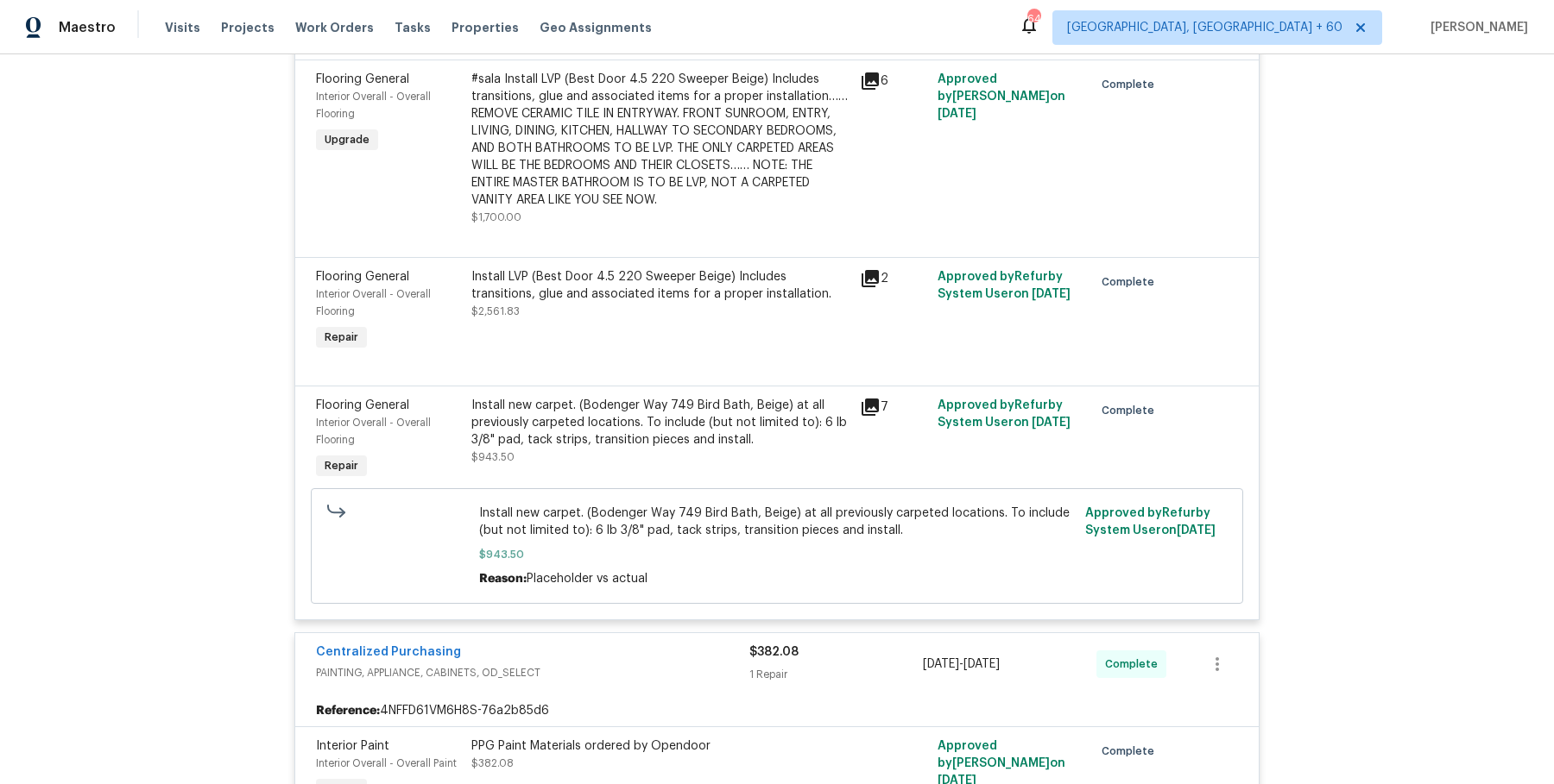
scroll to position [553, 0]
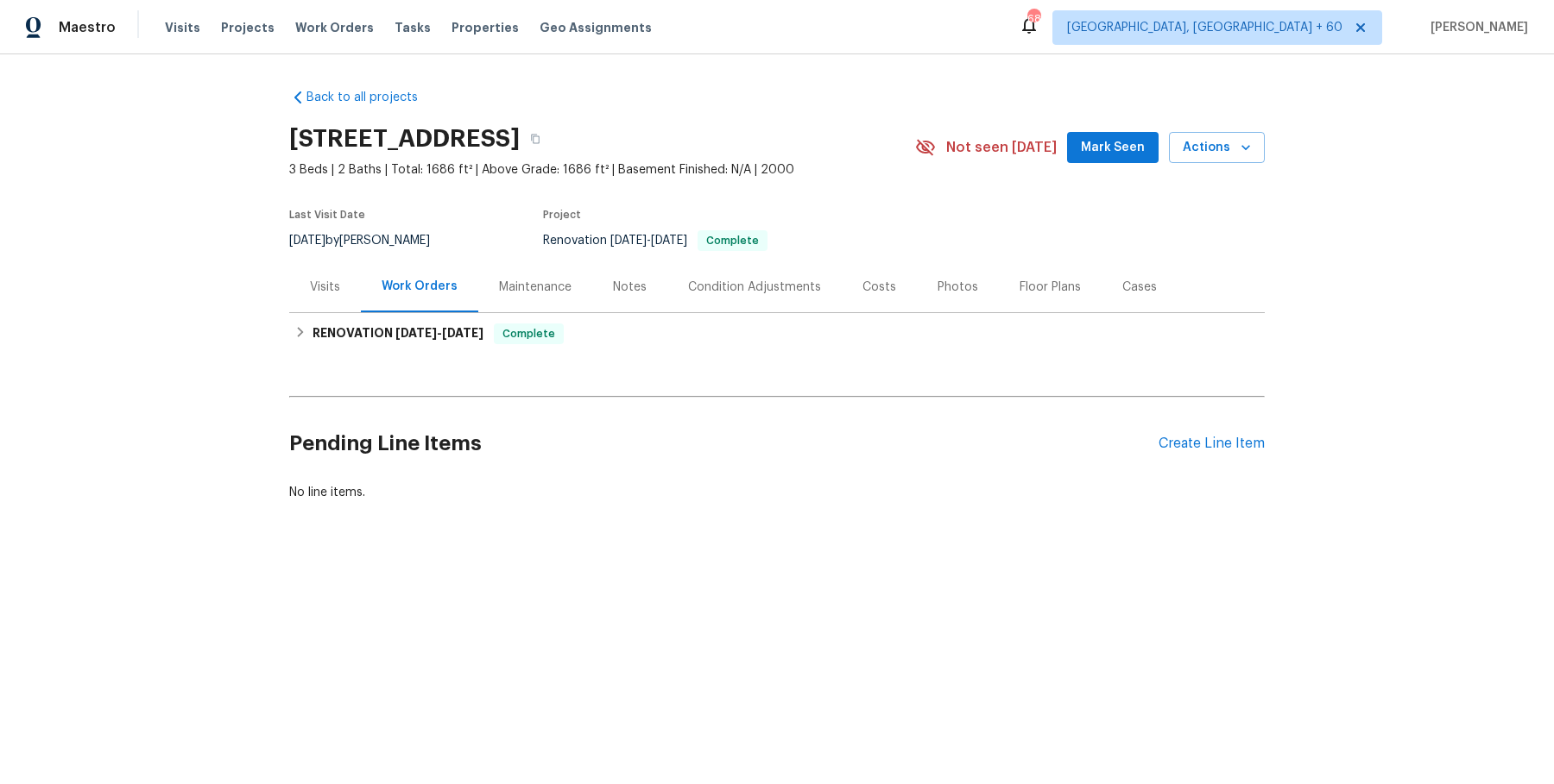
click at [334, 257] on div "Last Visit Date [DATE] by [PERSON_NAME] Project Renovation [DATE] - [DATE] Comp…" at bounding box center [582, 231] width 585 height 62
click at [323, 282] on div "Visits" at bounding box center [324, 287] width 30 height 17
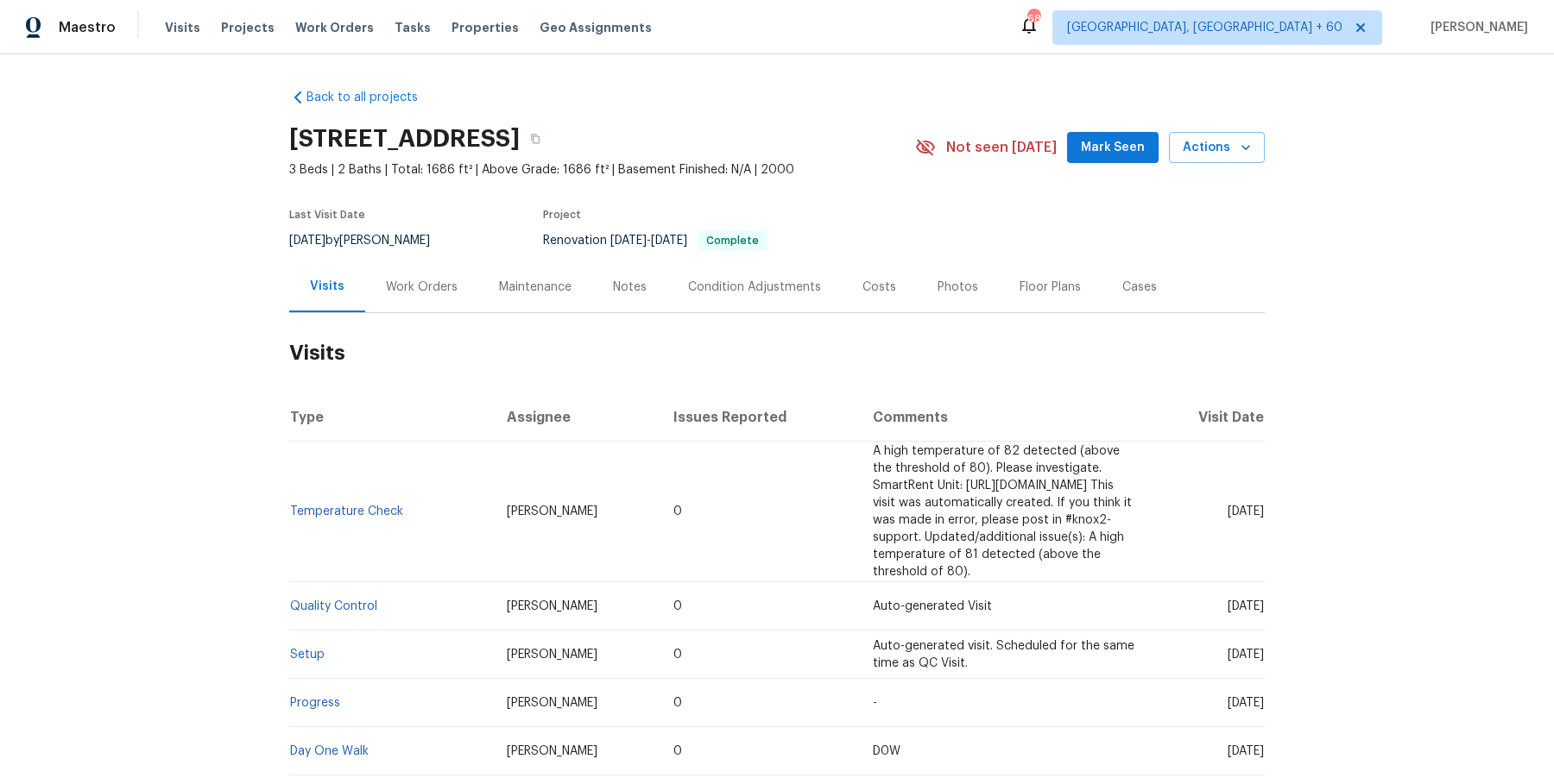
scroll to position [71, 0]
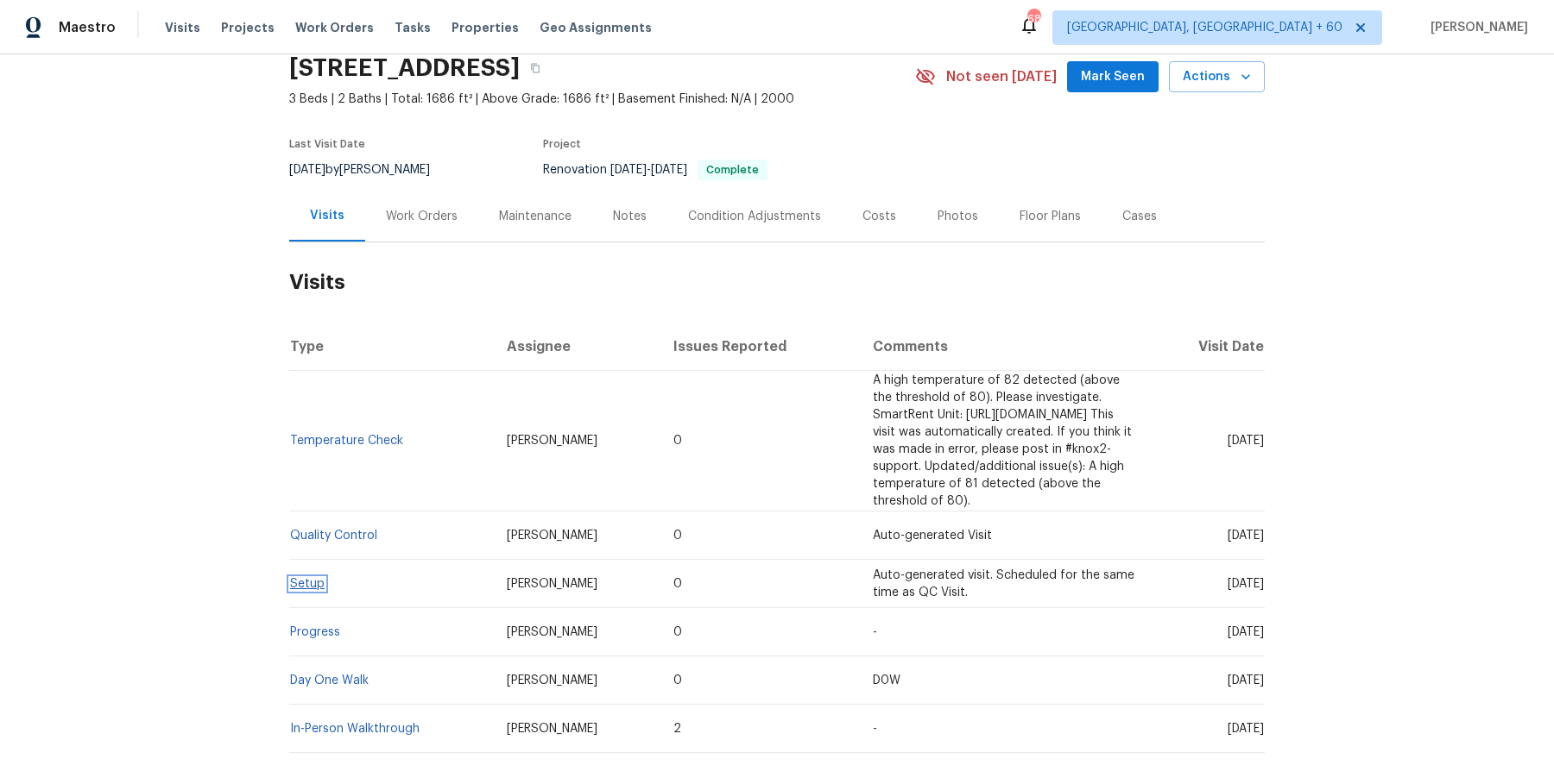
click at [317, 578] on link "Setup" at bounding box center [308, 583] width 35 height 12
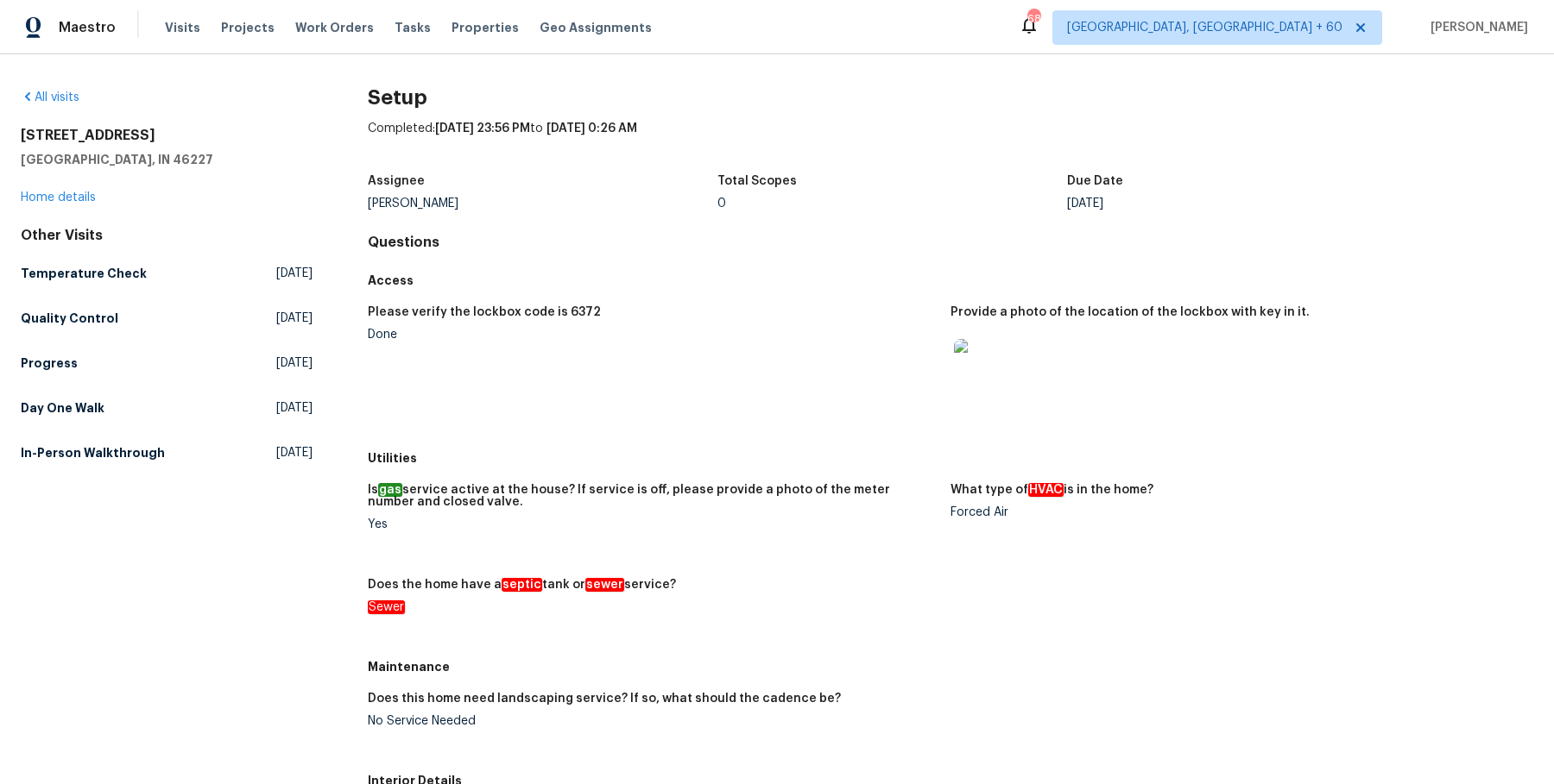
scroll to position [590, 0]
click at [58, 411] on h5 "Day One Walk" at bounding box center [62, 408] width 83 height 17
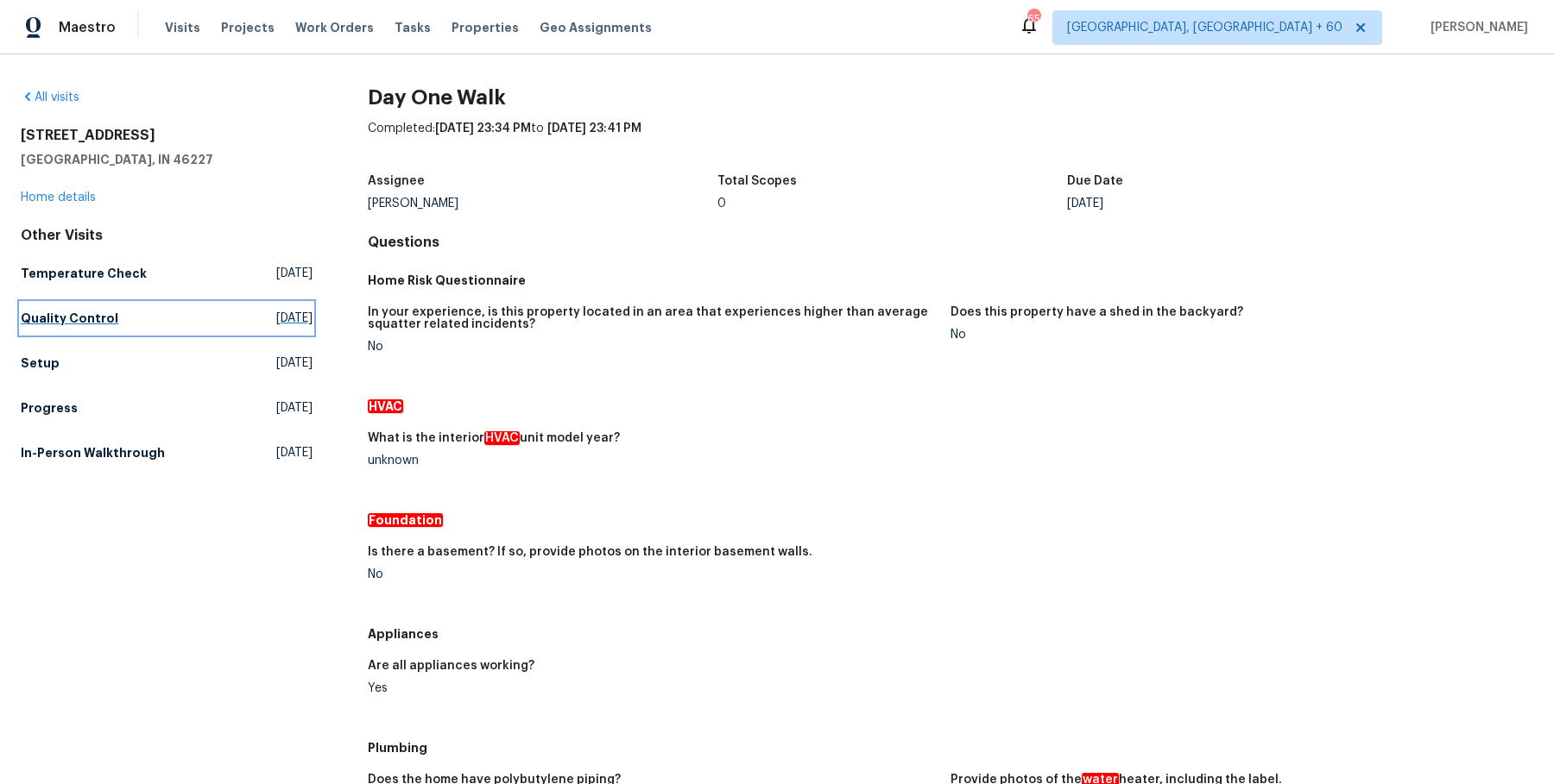
click at [78, 310] on h5 "Quality Control" at bounding box center [70, 318] width 97 height 17
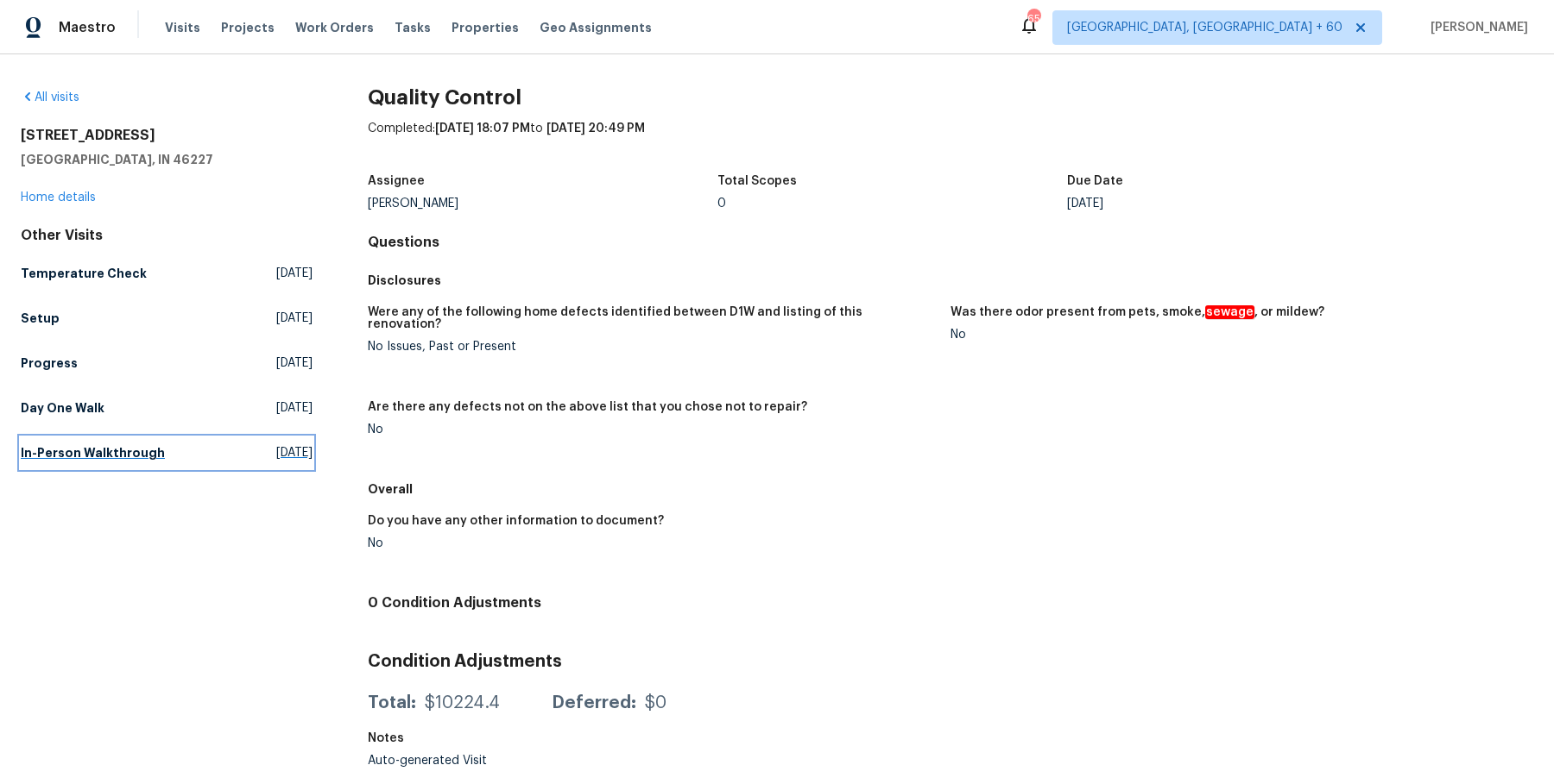
click at [104, 448] on h5 "In-Person Walkthrough" at bounding box center [93, 452] width 144 height 17
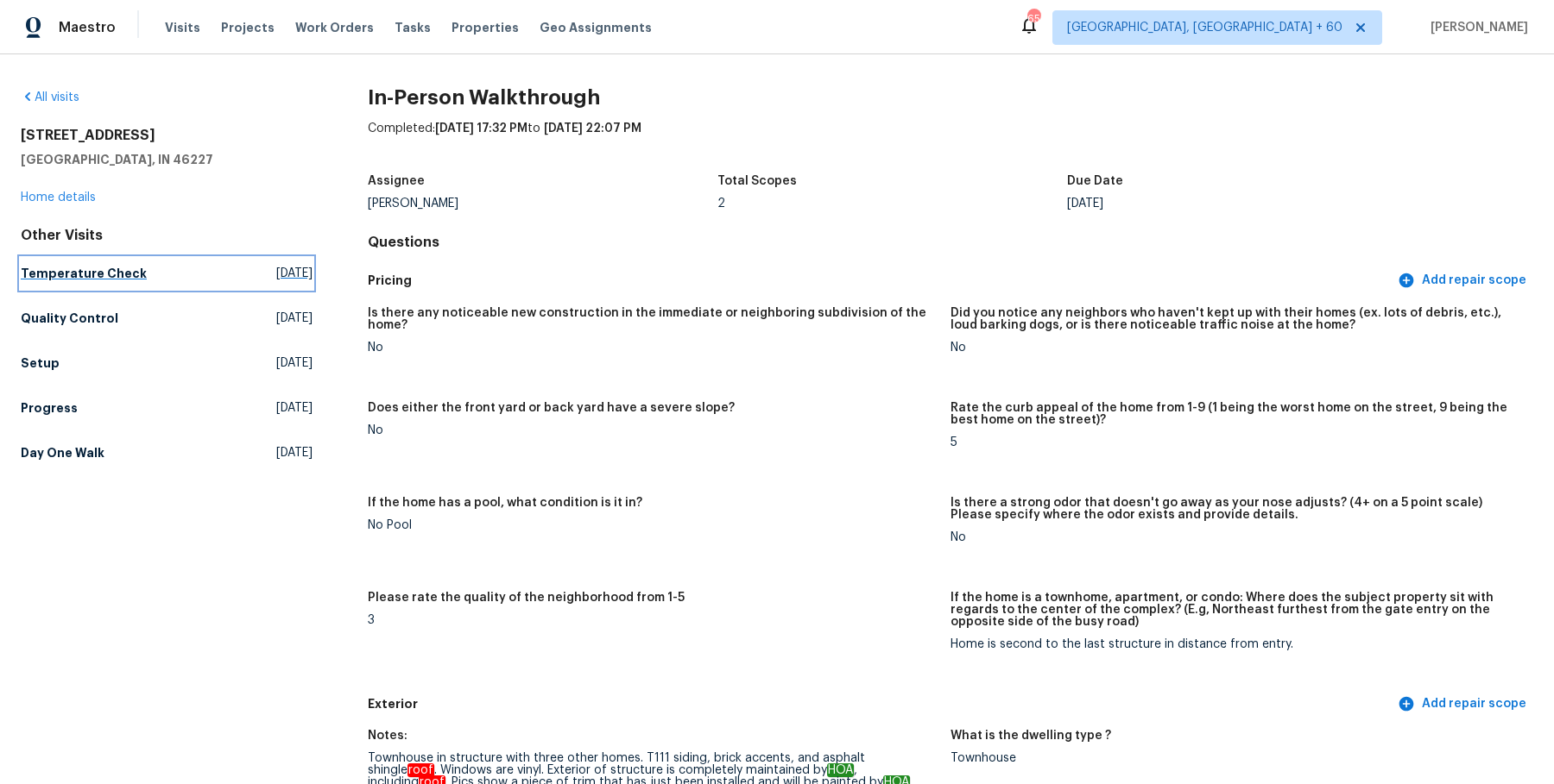
click at [37, 276] on h5 "Temperature Check" at bounding box center [84, 273] width 126 height 17
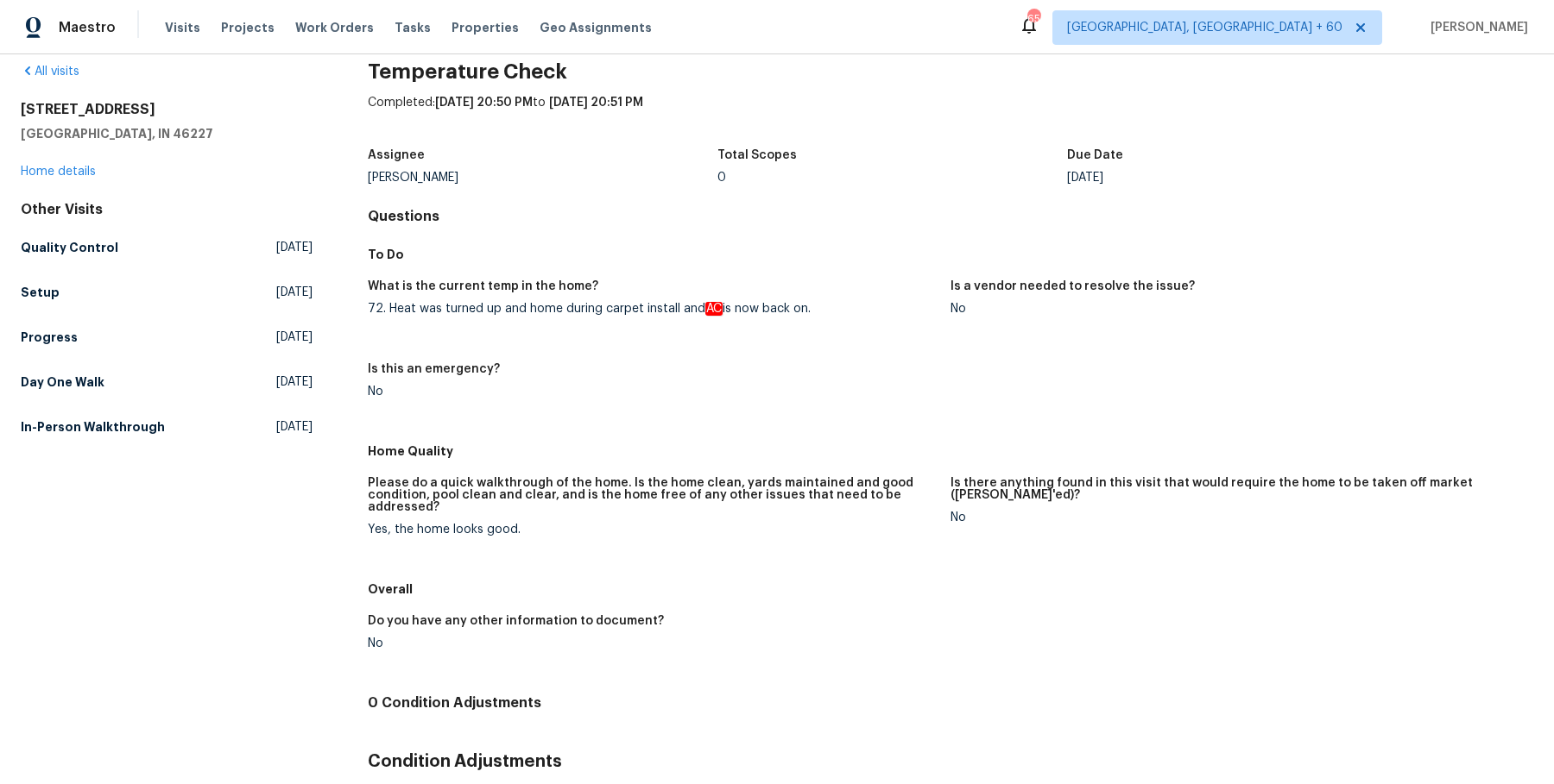
scroll to position [311, 0]
